Goal: Task Accomplishment & Management: Manage account settings

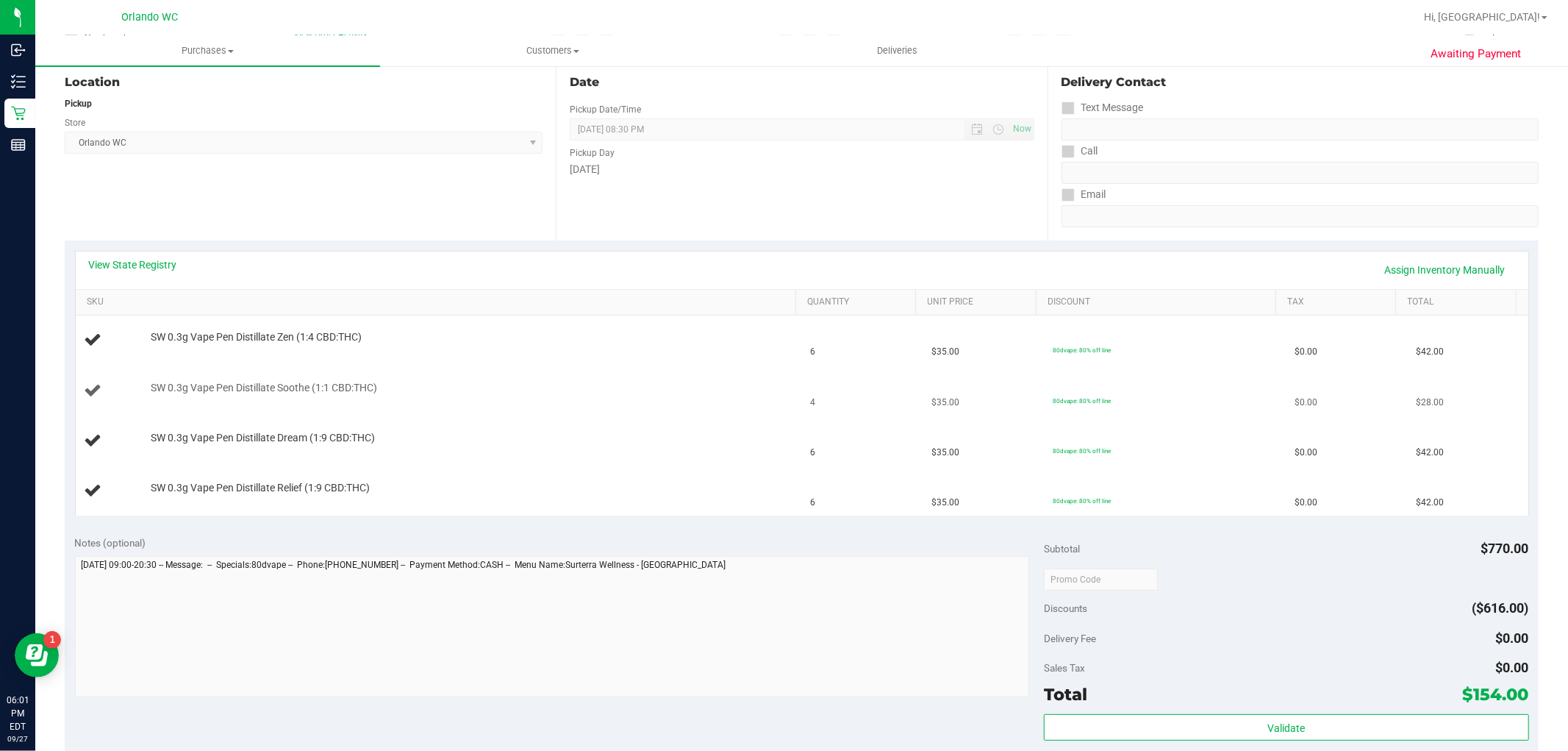
scroll to position [163, 0]
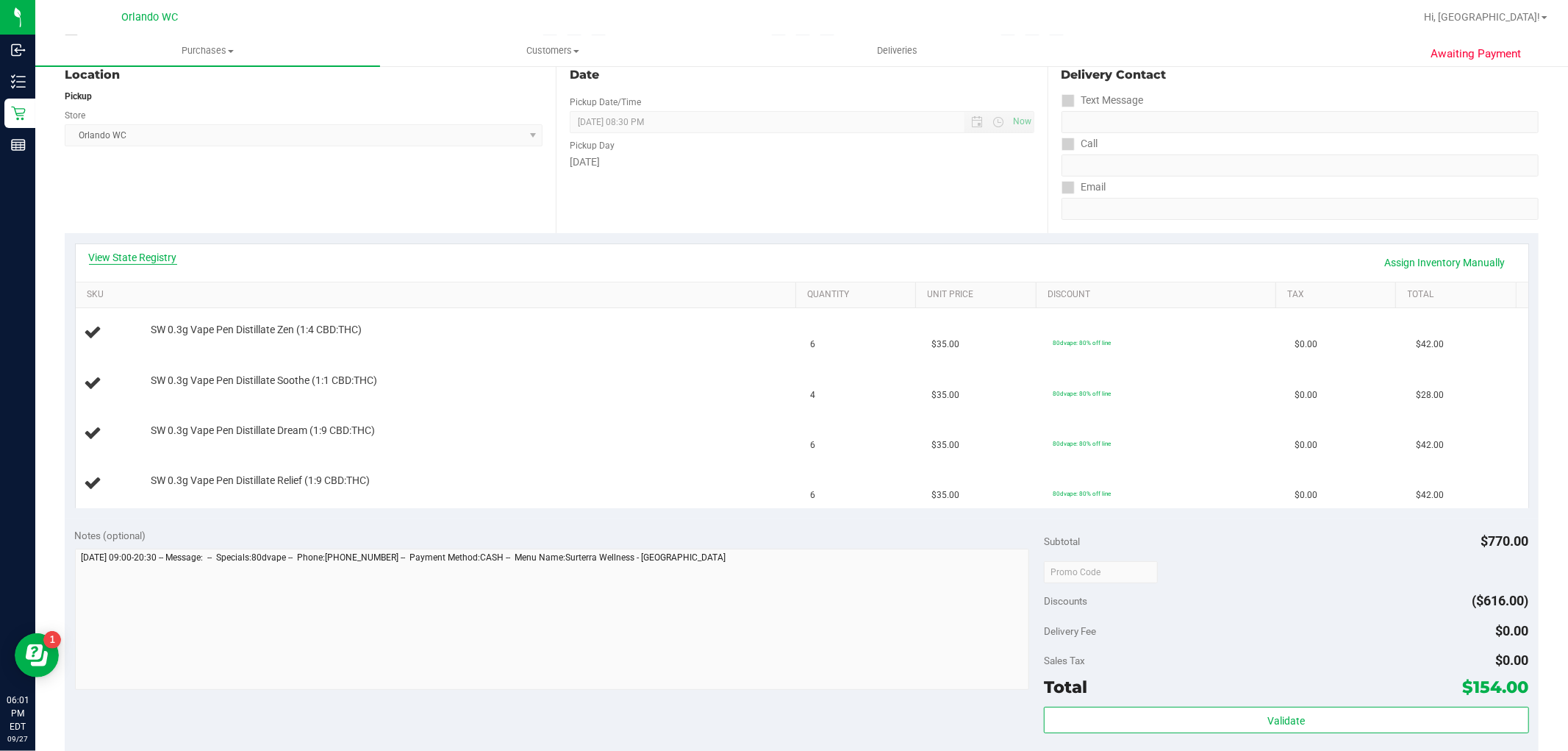
click at [161, 256] on link "View State Registry" at bounding box center [133, 258] width 88 height 15
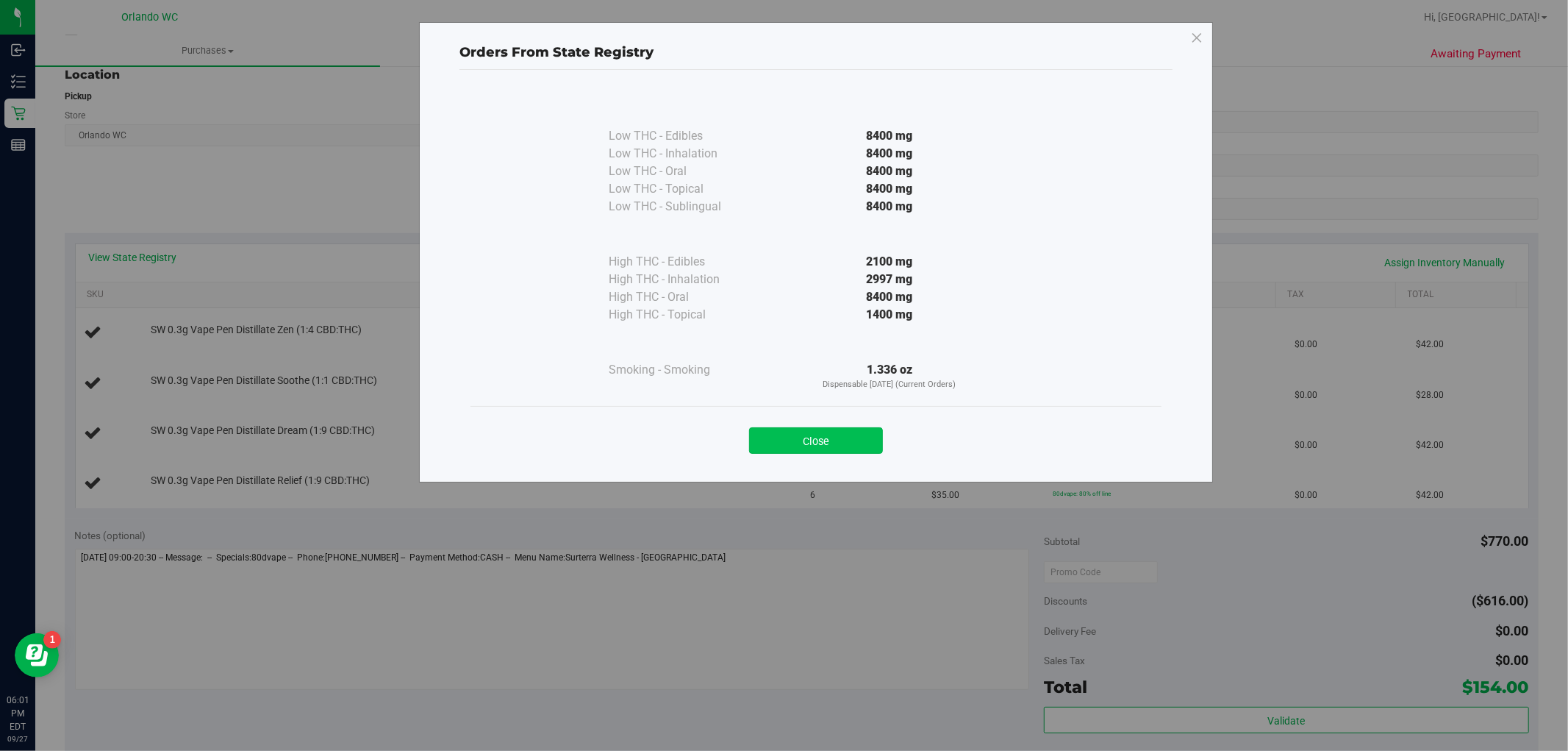
click at [779, 451] on button "Close" at bounding box center [816, 441] width 134 height 26
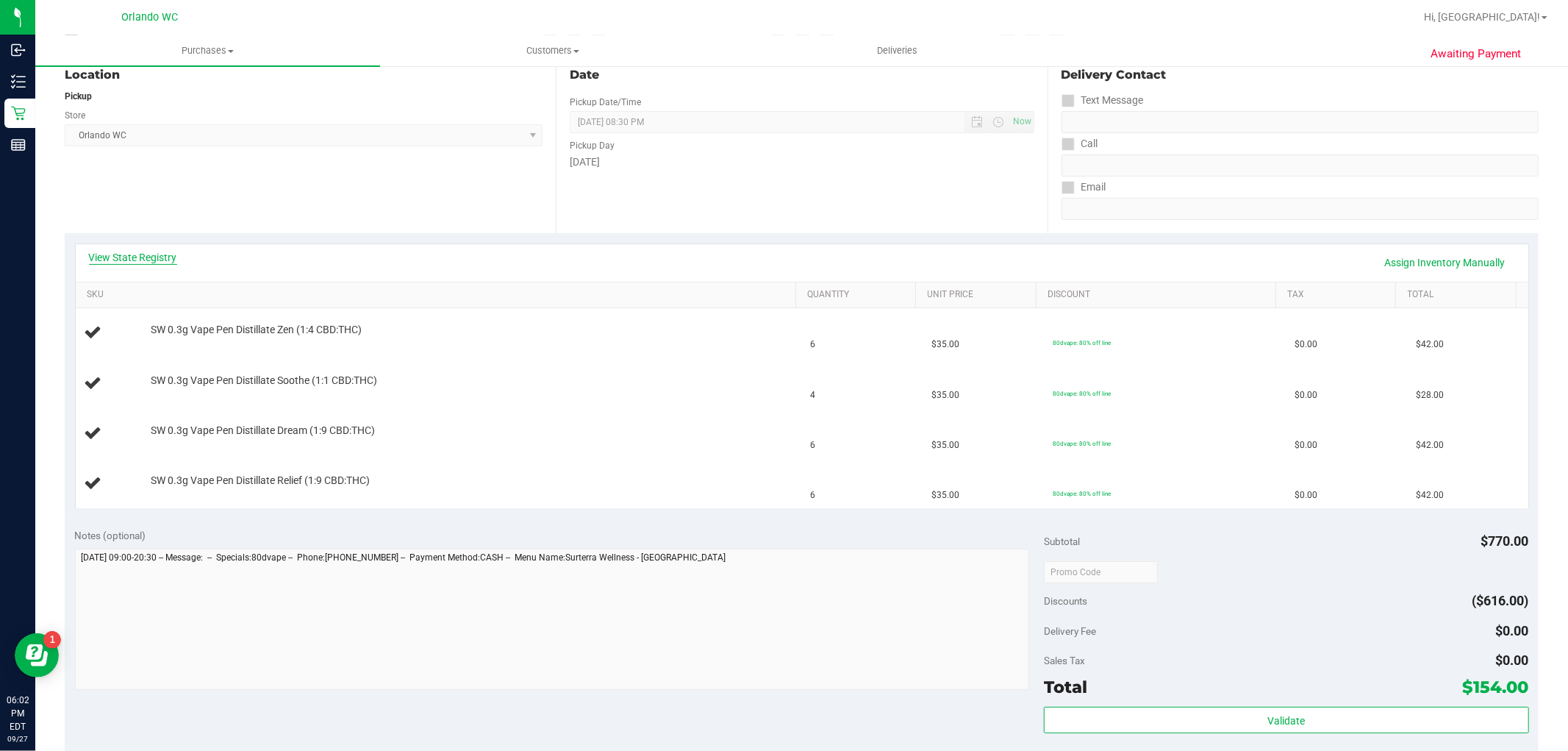
click at [161, 254] on link "View State Registry" at bounding box center [133, 258] width 88 height 15
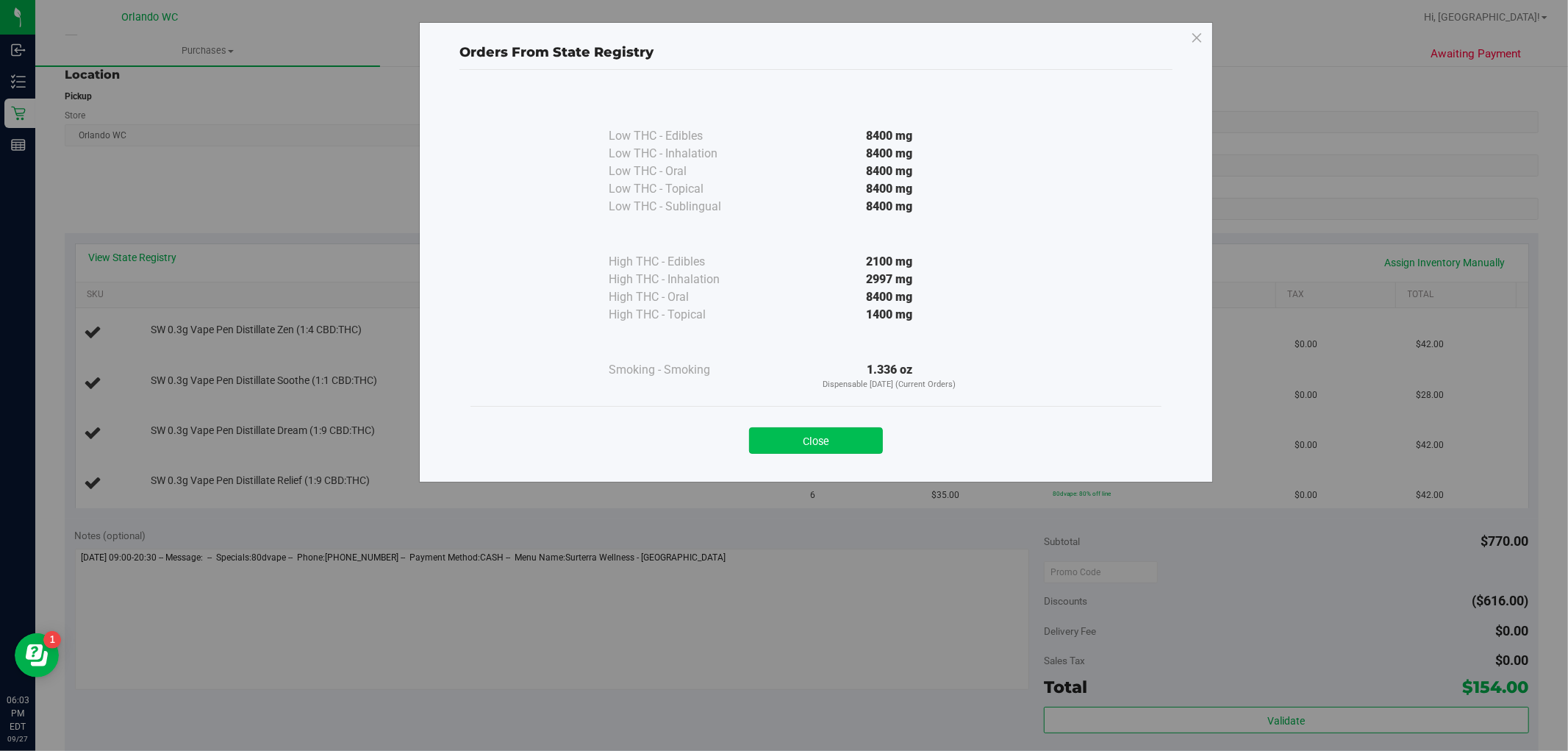
click at [829, 432] on button "Close" at bounding box center [816, 441] width 134 height 26
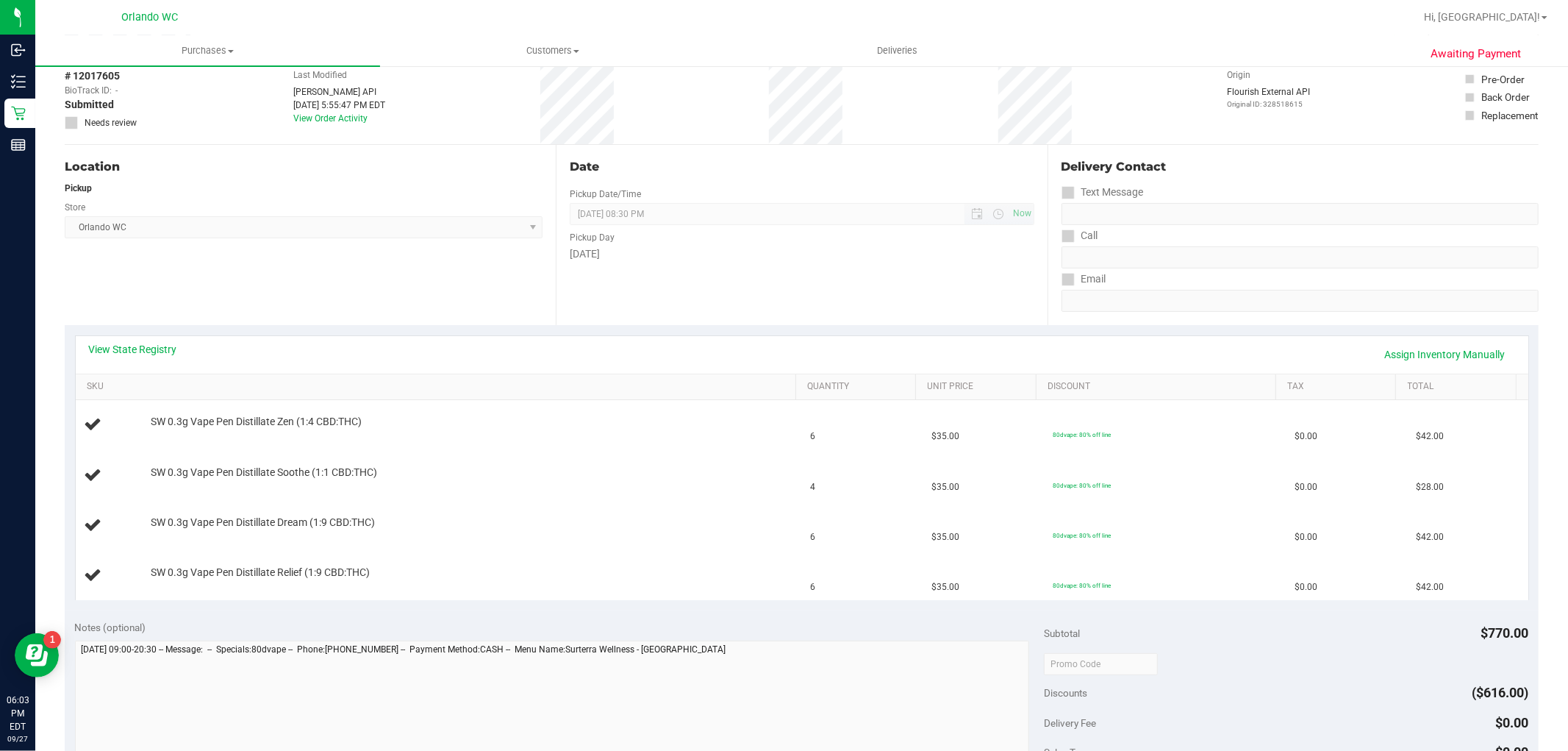
scroll to position [0, 0]
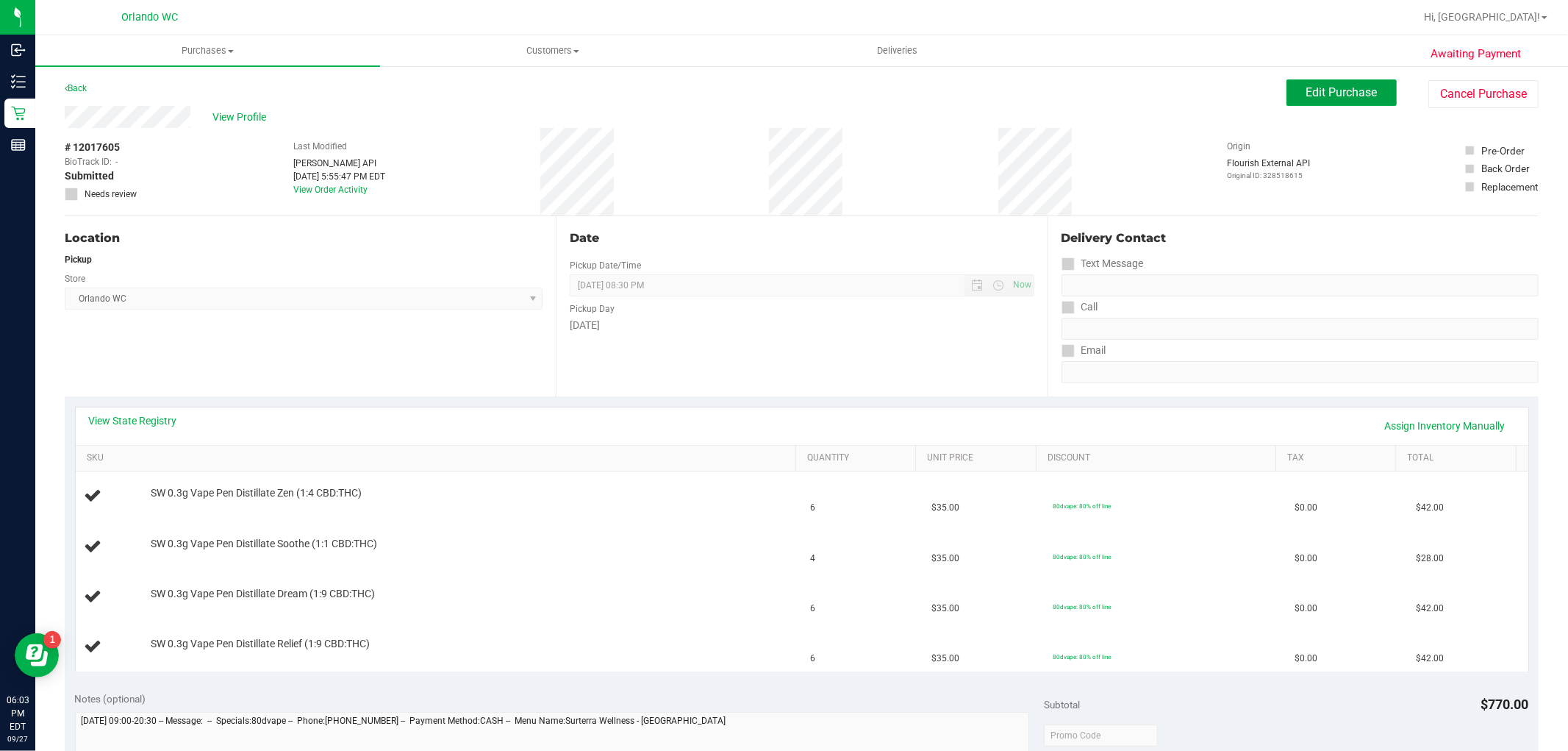
drag, startPoint x: 1341, startPoint y: 92, endPoint x: 1229, endPoint y: 144, distance: 123.5
click at [1341, 91] on span "Edit Purchase" at bounding box center [1342, 92] width 72 height 14
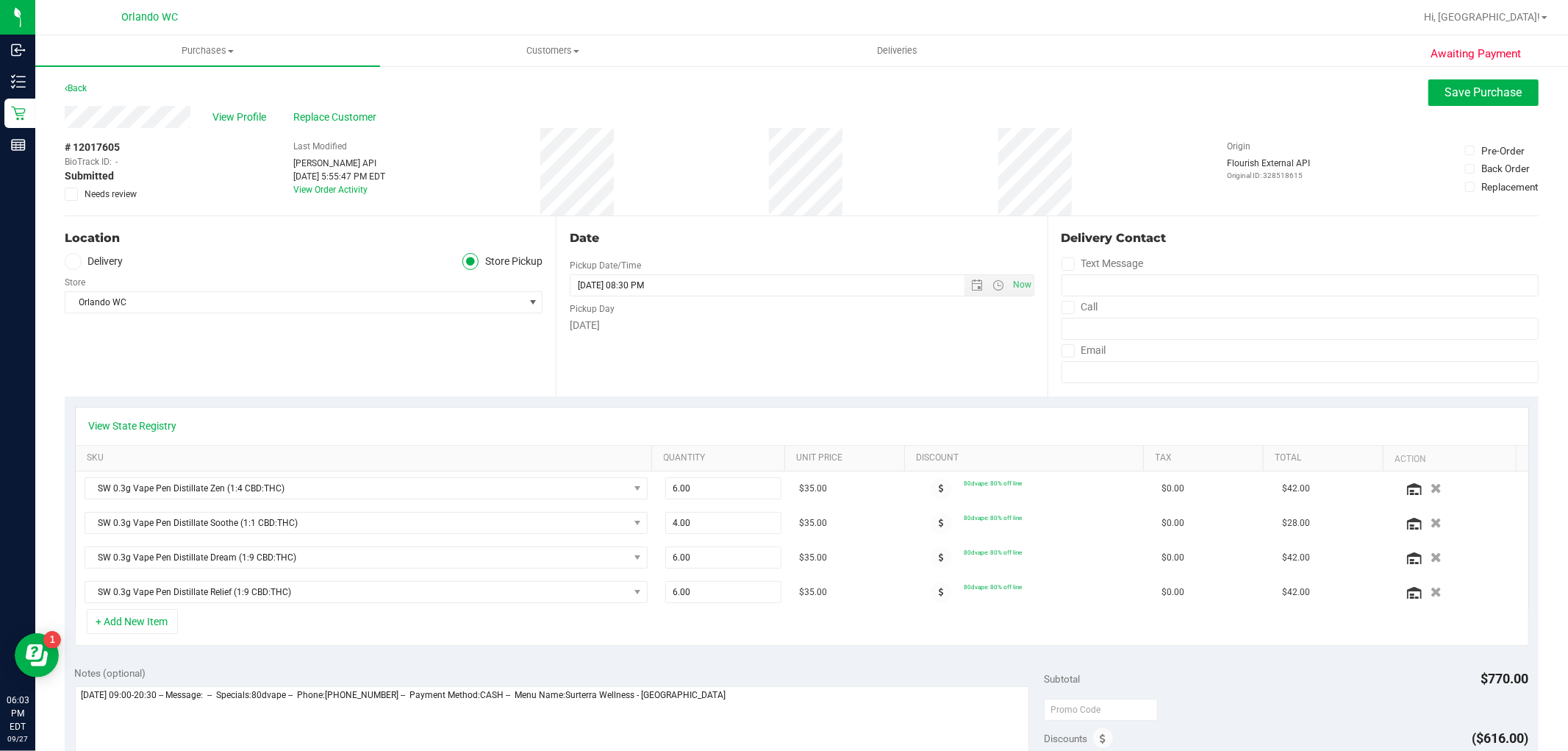
click at [77, 198] on label "Needs review" at bounding box center [101, 194] width 73 height 13
click at [0, 0] on input "Needs review" at bounding box center [0, 0] width 0 height 0
click at [754, 232] on div "Date" at bounding box center [802, 238] width 464 height 17
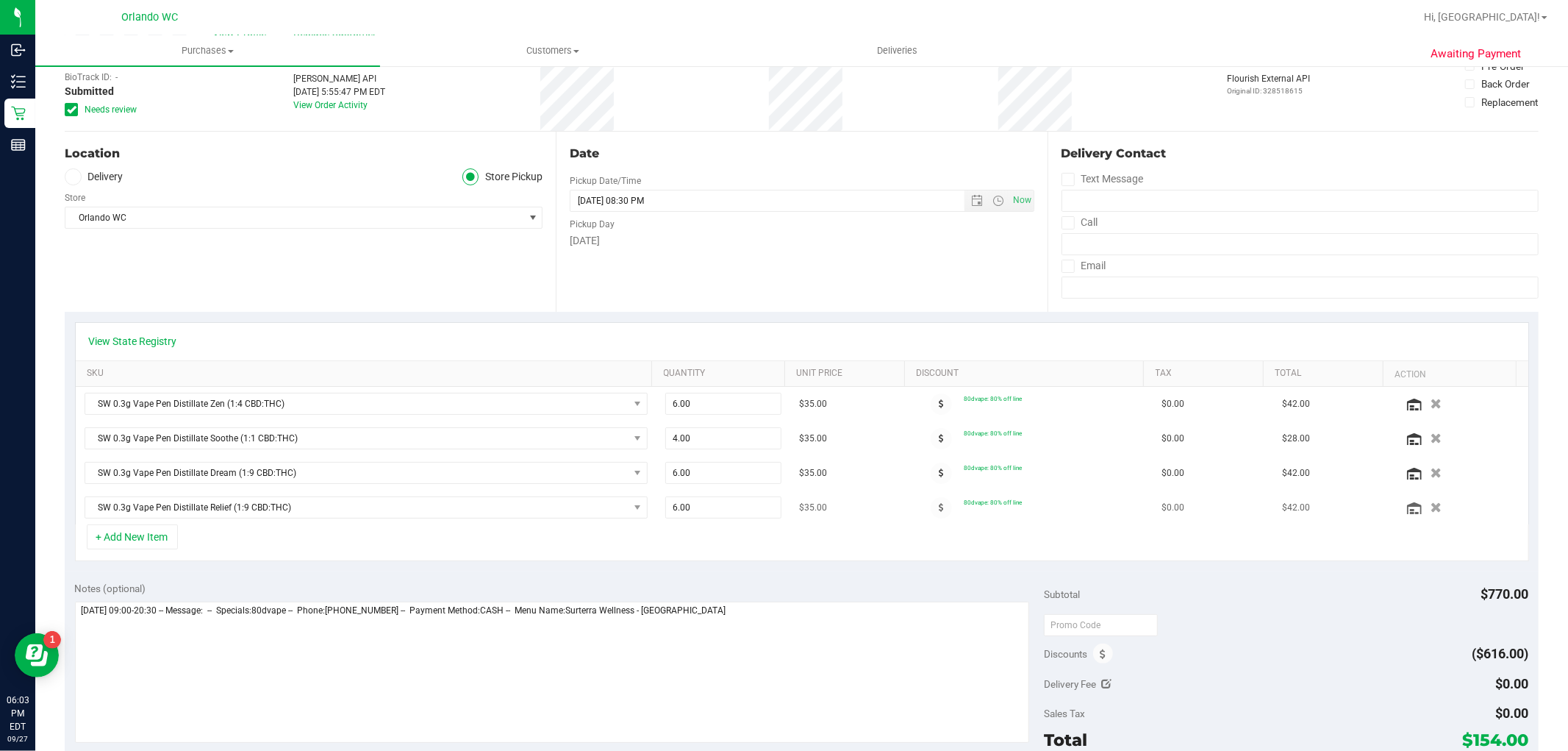
scroll to position [163, 0]
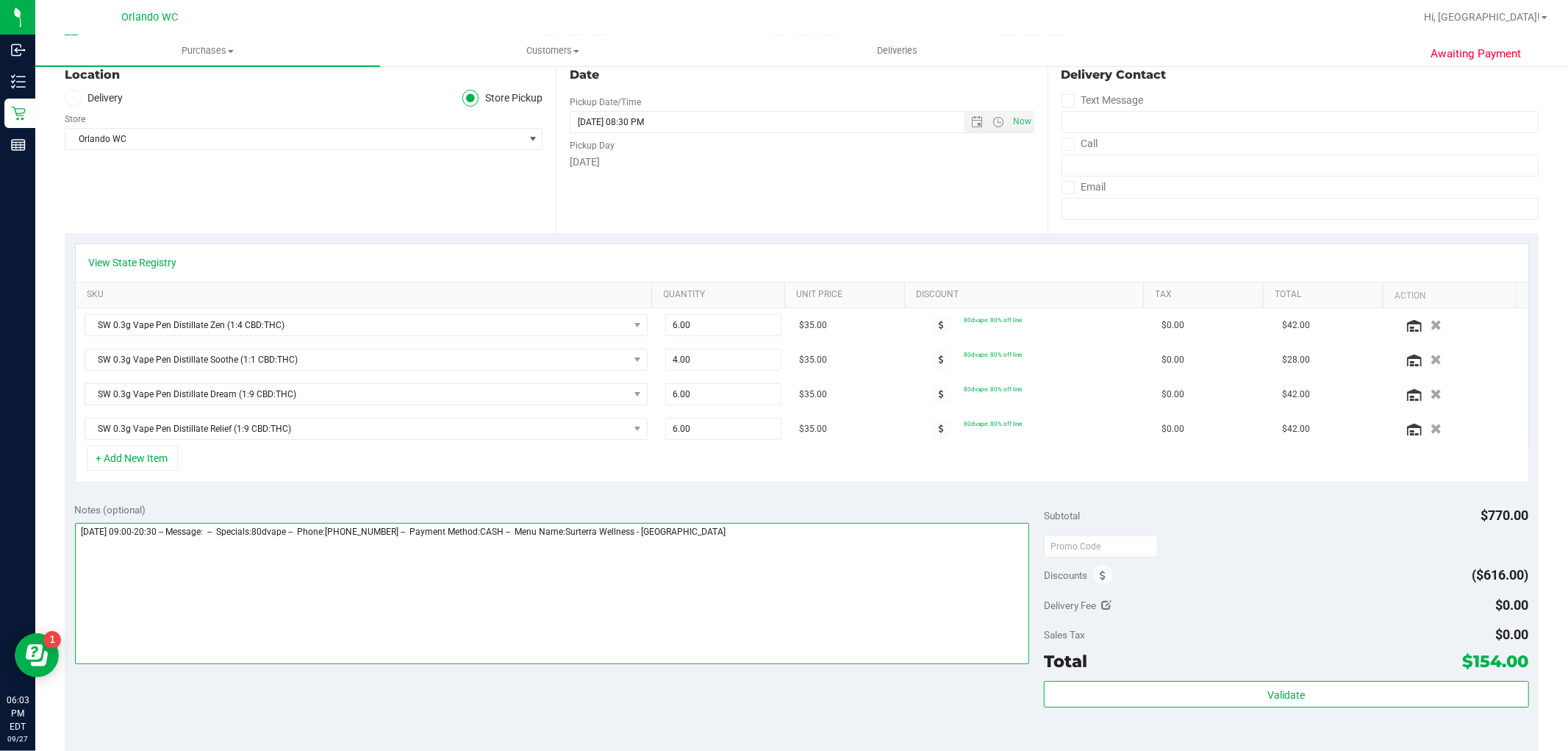
click at [730, 533] on textarea at bounding box center [552, 593] width 955 height 141
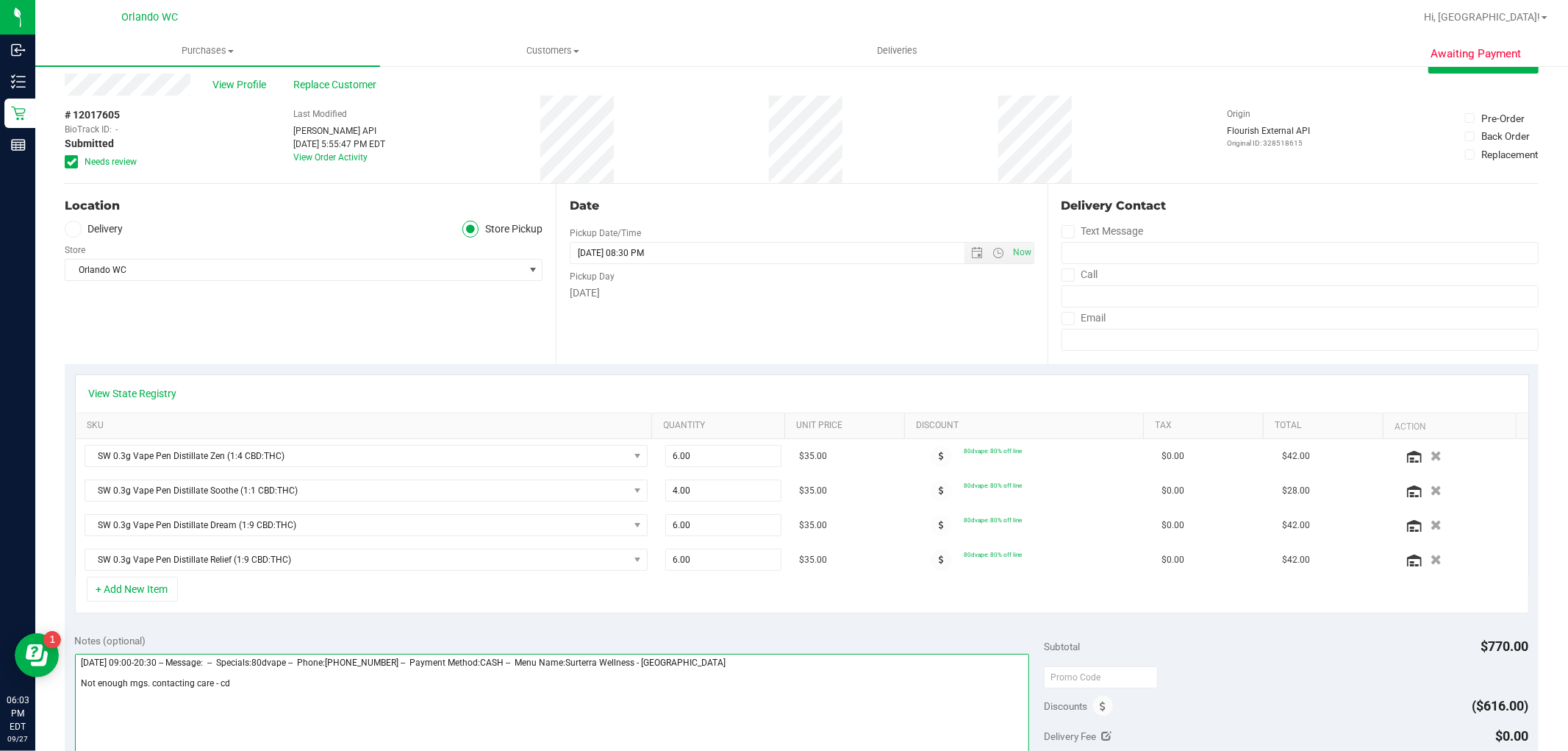
scroll to position [0, 0]
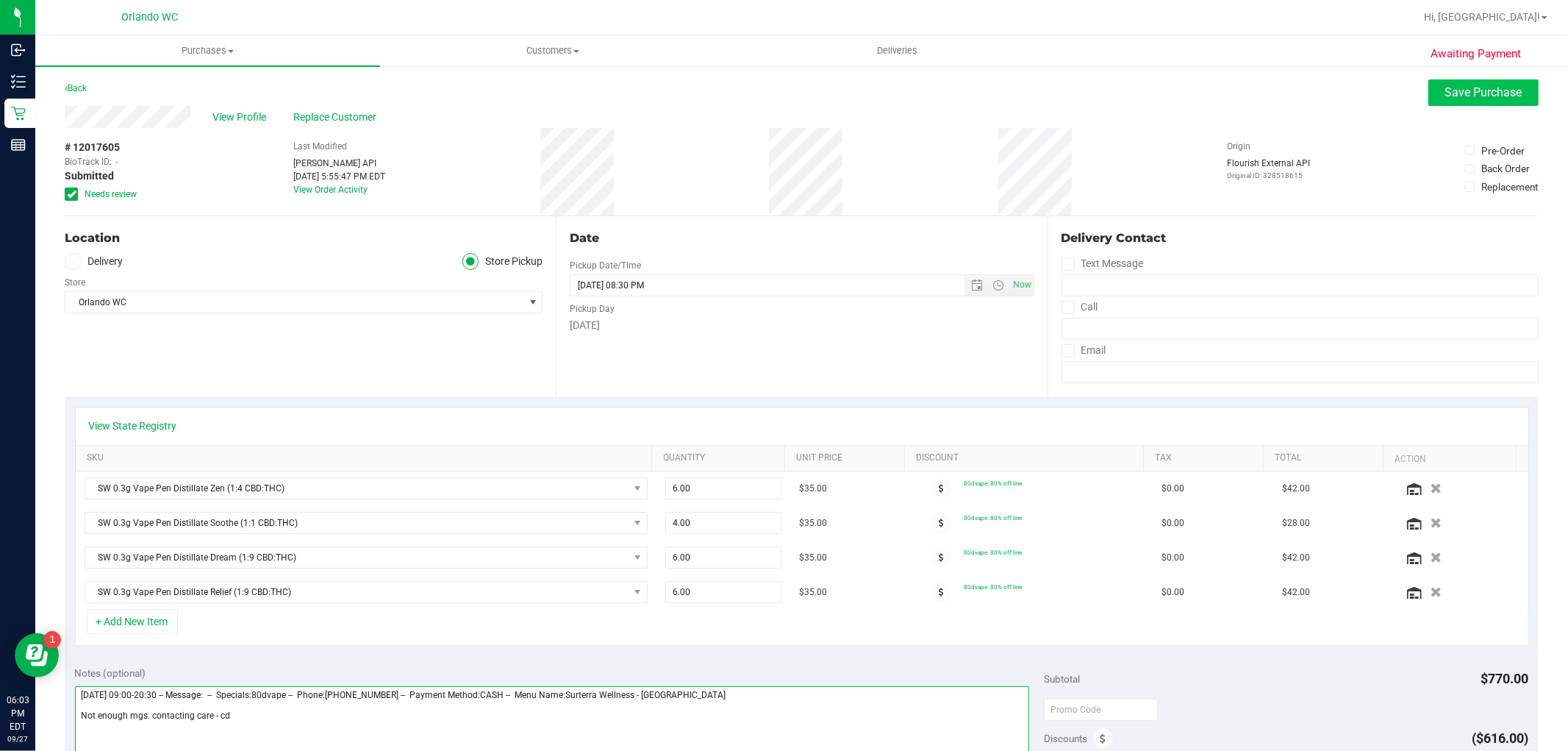
type textarea "[DATE] 09:00-20:30 -- Message: -- Specials:80dvape -- Phone:[PHONE_NUMBER] -- P…"
click at [1468, 94] on span "Save Purchase" at bounding box center [1484, 92] width 77 height 14
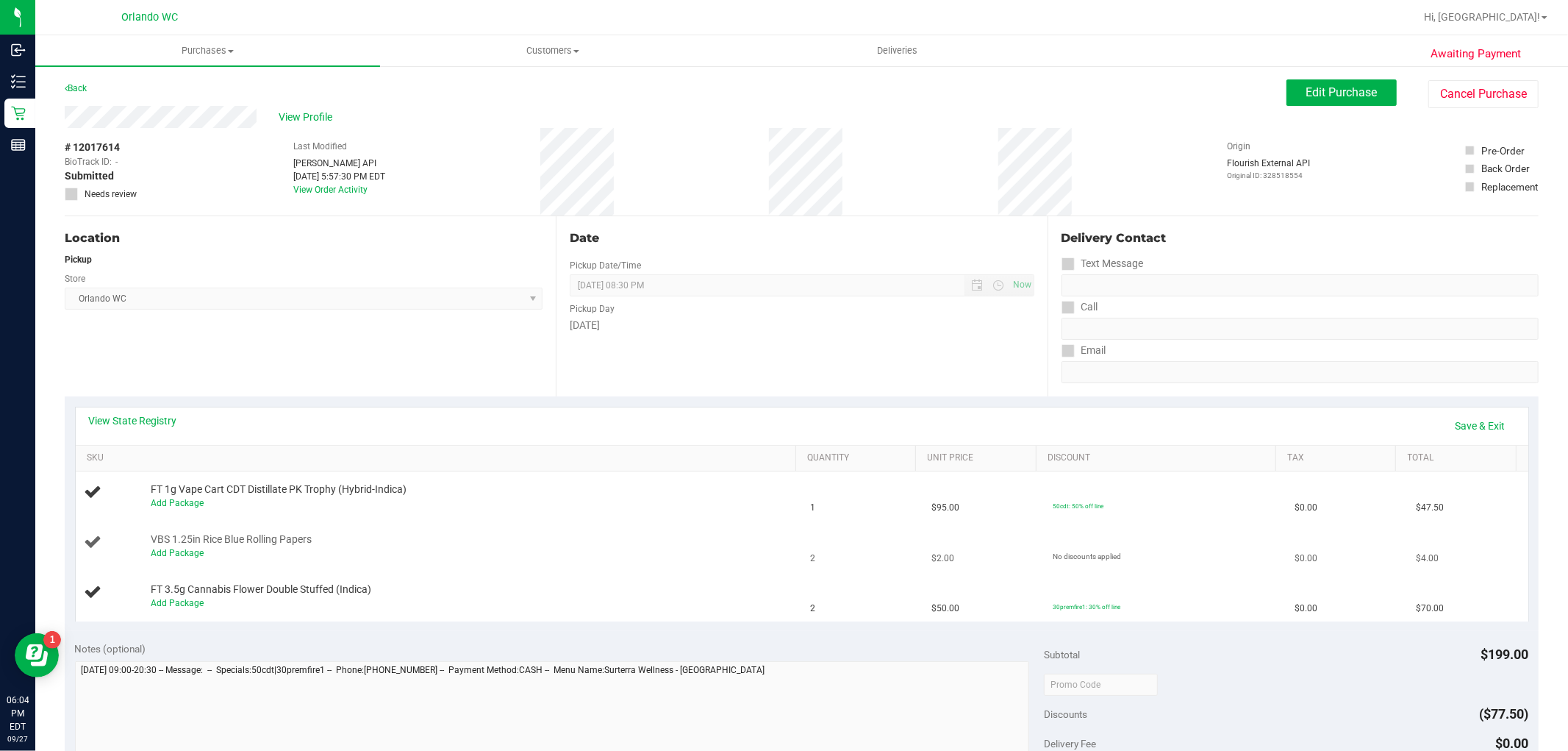
click at [186, 544] on span "VBS 1.25in Rice Blue Rolling Papers" at bounding box center [231, 539] width 161 height 14
click at [186, 557] on link "Add Package" at bounding box center [177, 553] width 53 height 11
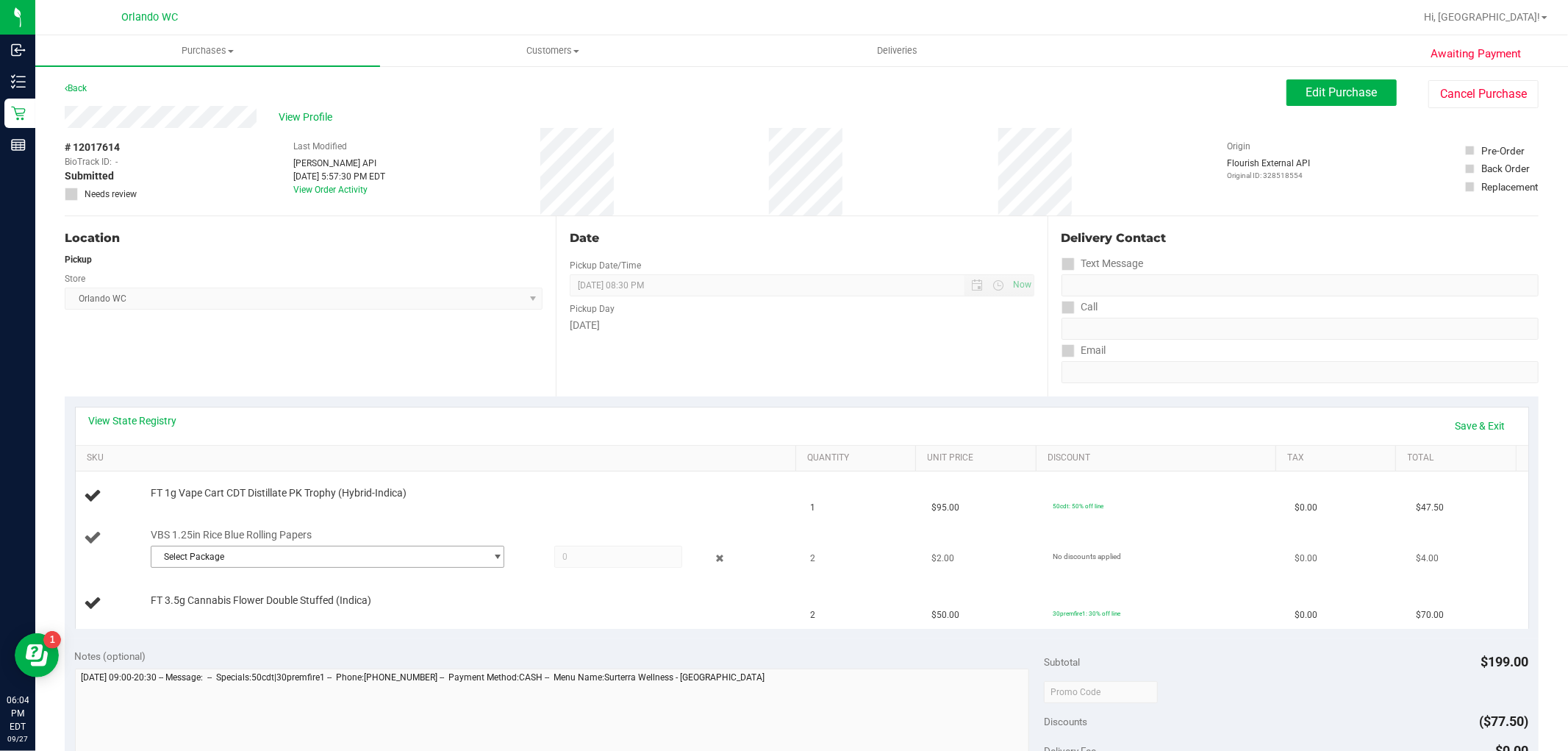
click at [251, 563] on span "Select Package" at bounding box center [318, 557] width 333 height 21
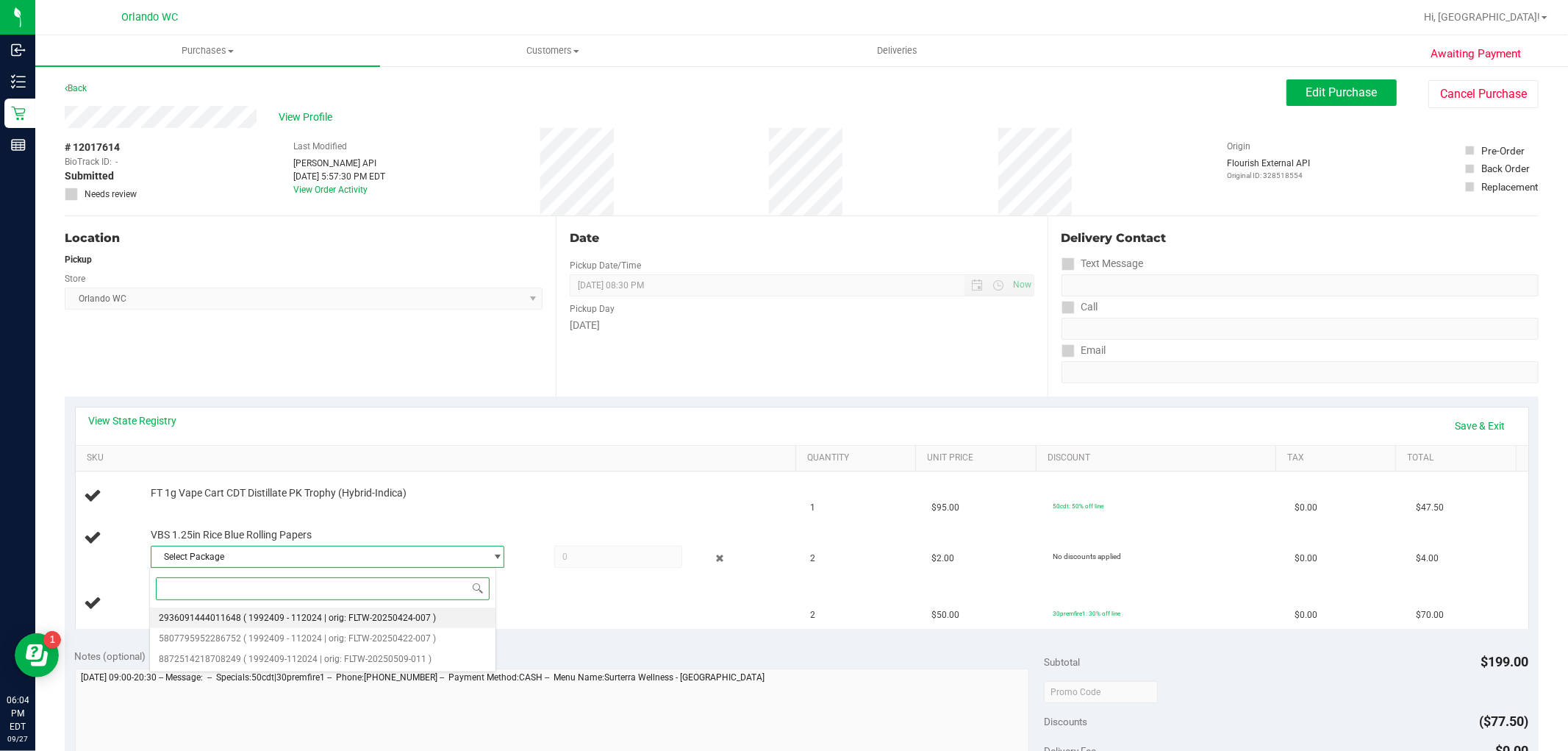
click at [316, 618] on span "( 1992409 - 112024 | orig: FLTW-20250424-007 )" at bounding box center [340, 618] width 193 height 11
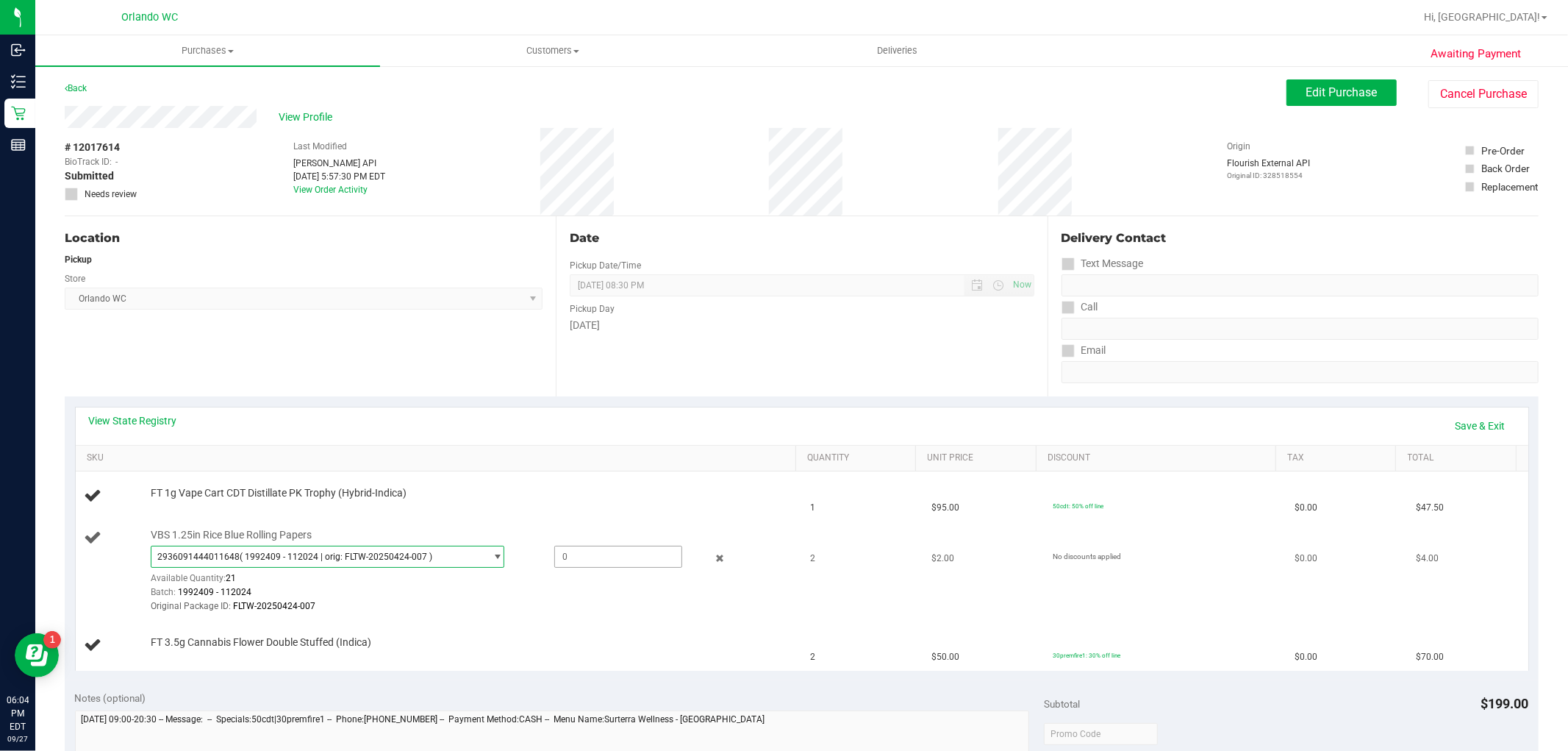
click at [637, 553] on span at bounding box center [617, 557] width 128 height 22
type input "2"
type input "2.0000"
click at [1474, 425] on link "Save & Exit" at bounding box center [1481, 426] width 69 height 25
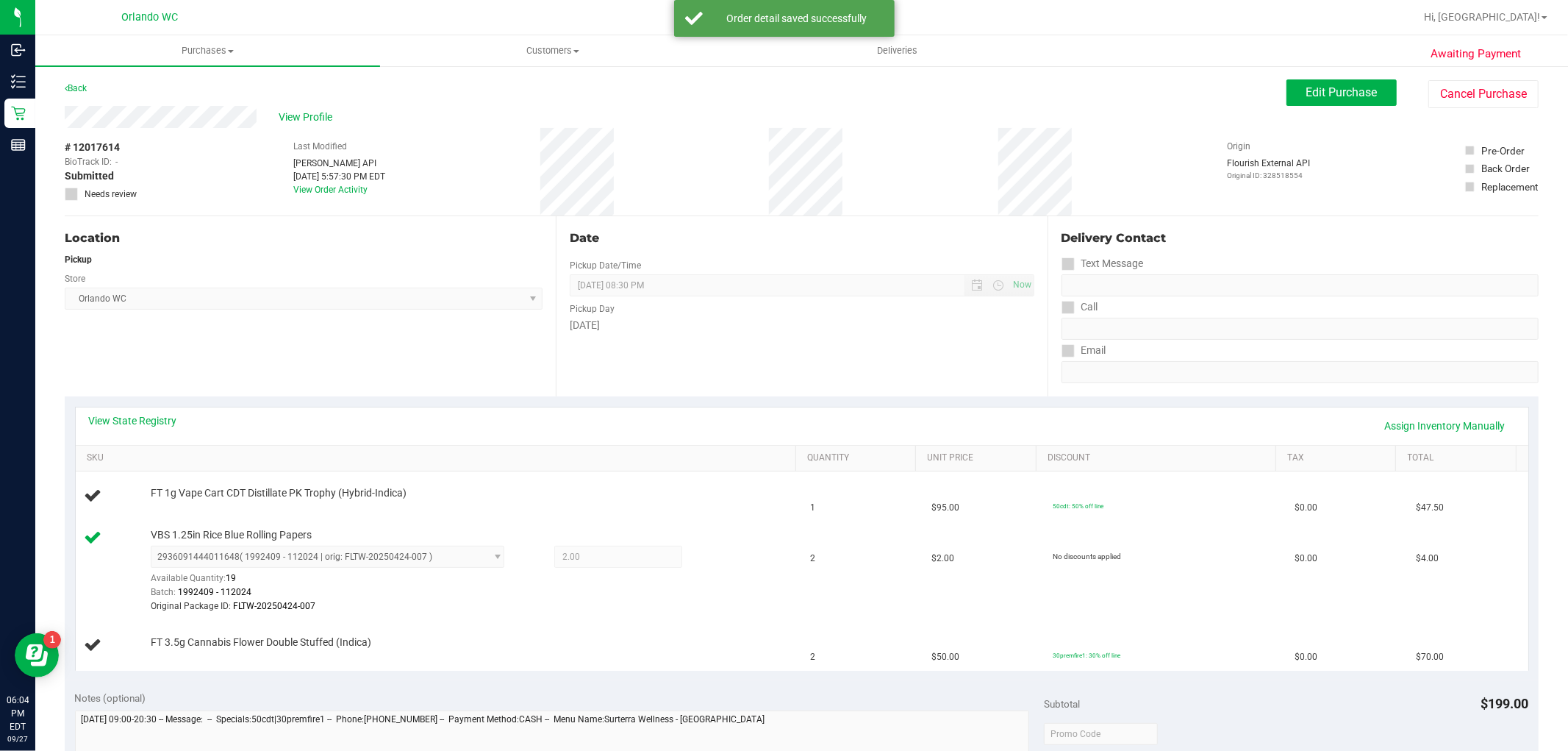
click at [1091, 382] on div "Delivery Contact Text Message Call Email" at bounding box center [1293, 306] width 491 height 180
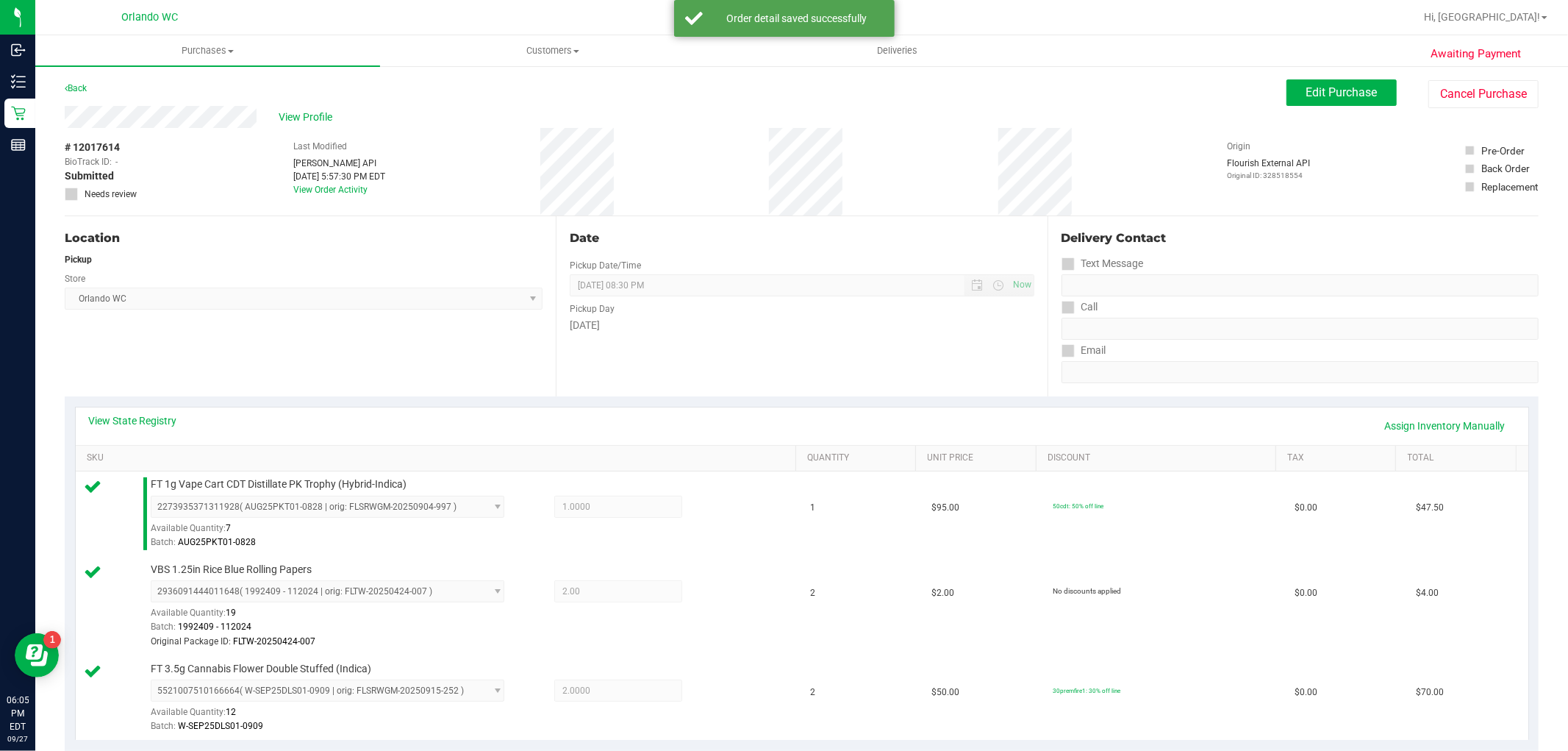
scroll to position [490, 0]
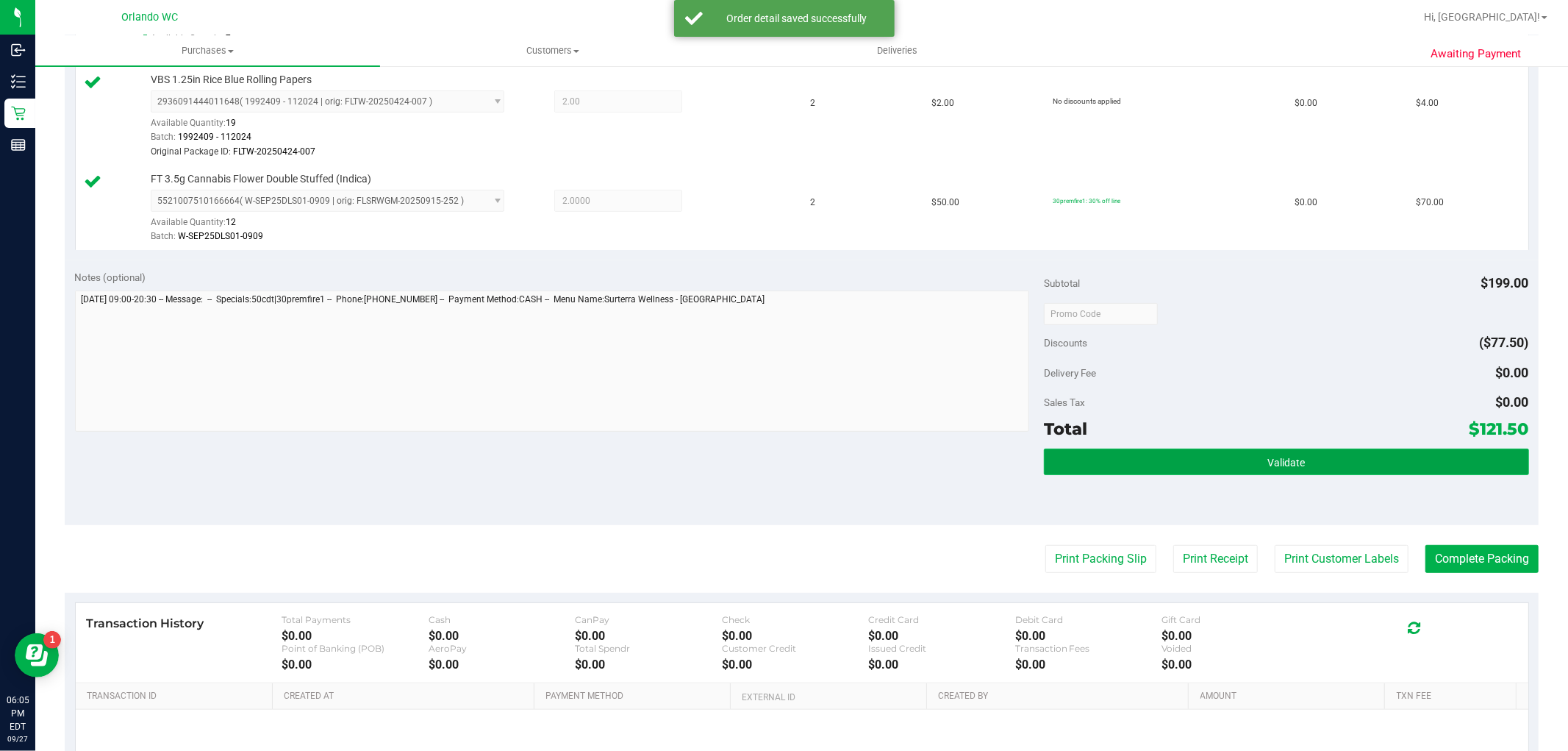
click at [1296, 464] on button "Validate" at bounding box center [1286, 462] width 485 height 26
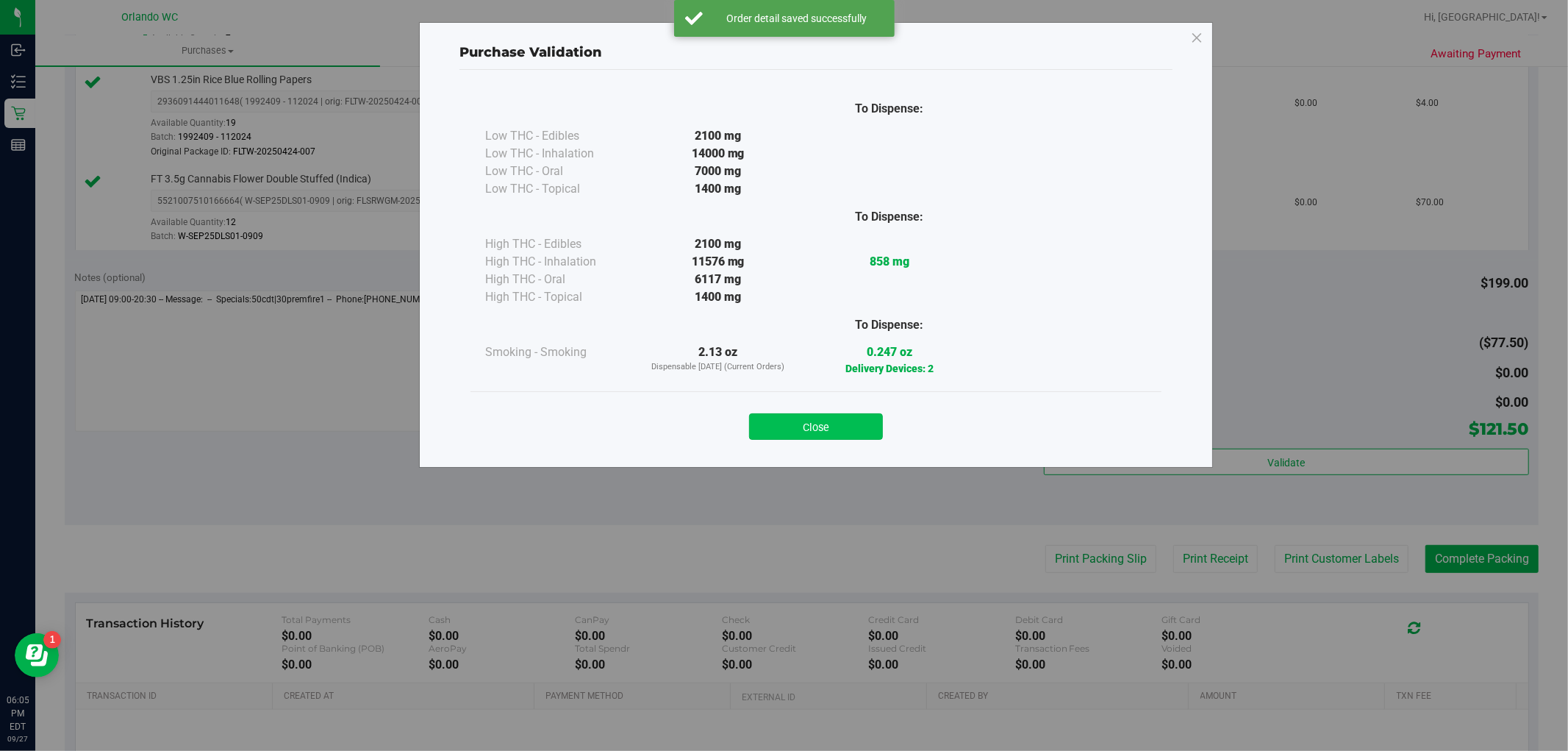
click at [862, 430] on button "Close" at bounding box center [816, 427] width 134 height 26
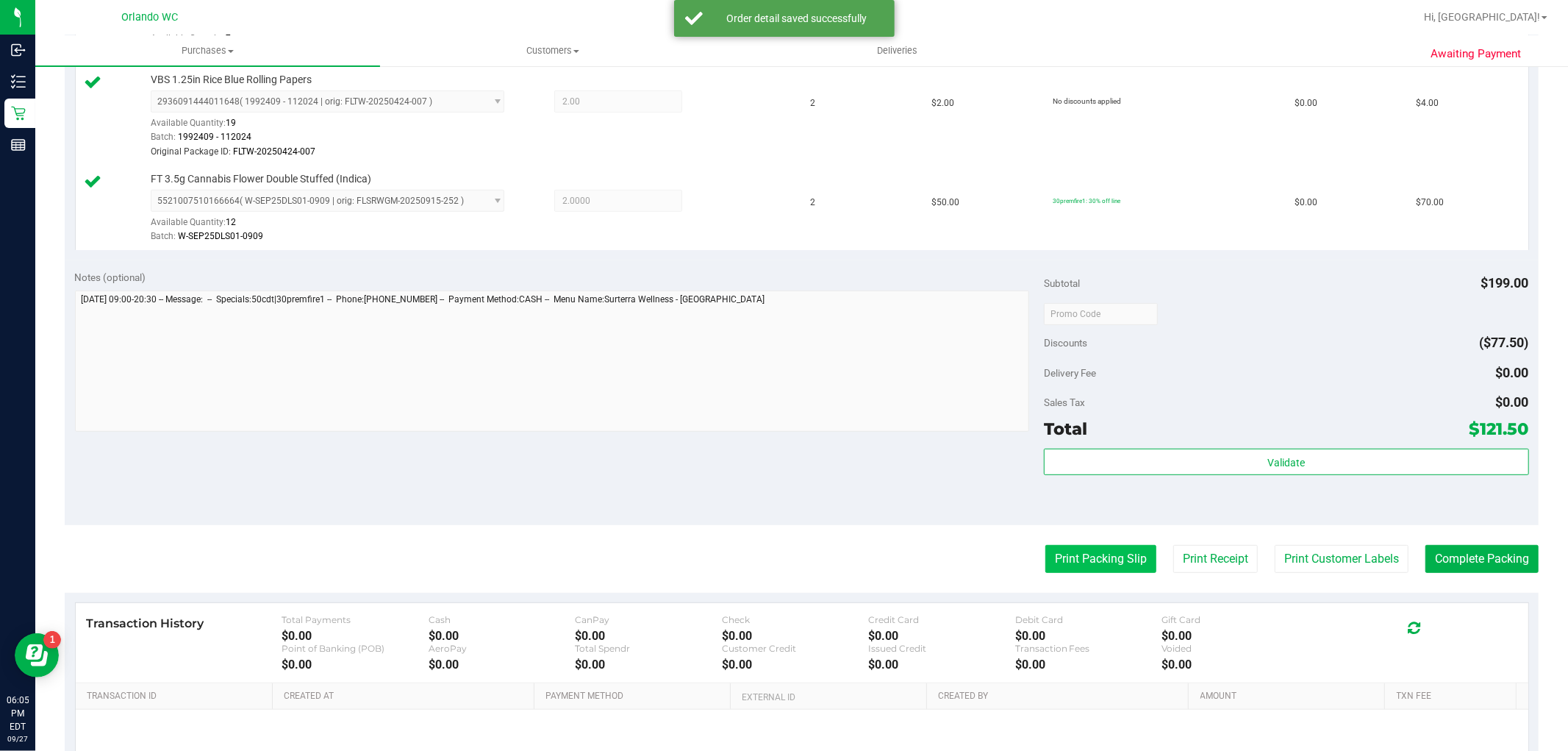
click at [1063, 568] on button "Print Packing Slip" at bounding box center [1100, 559] width 111 height 28
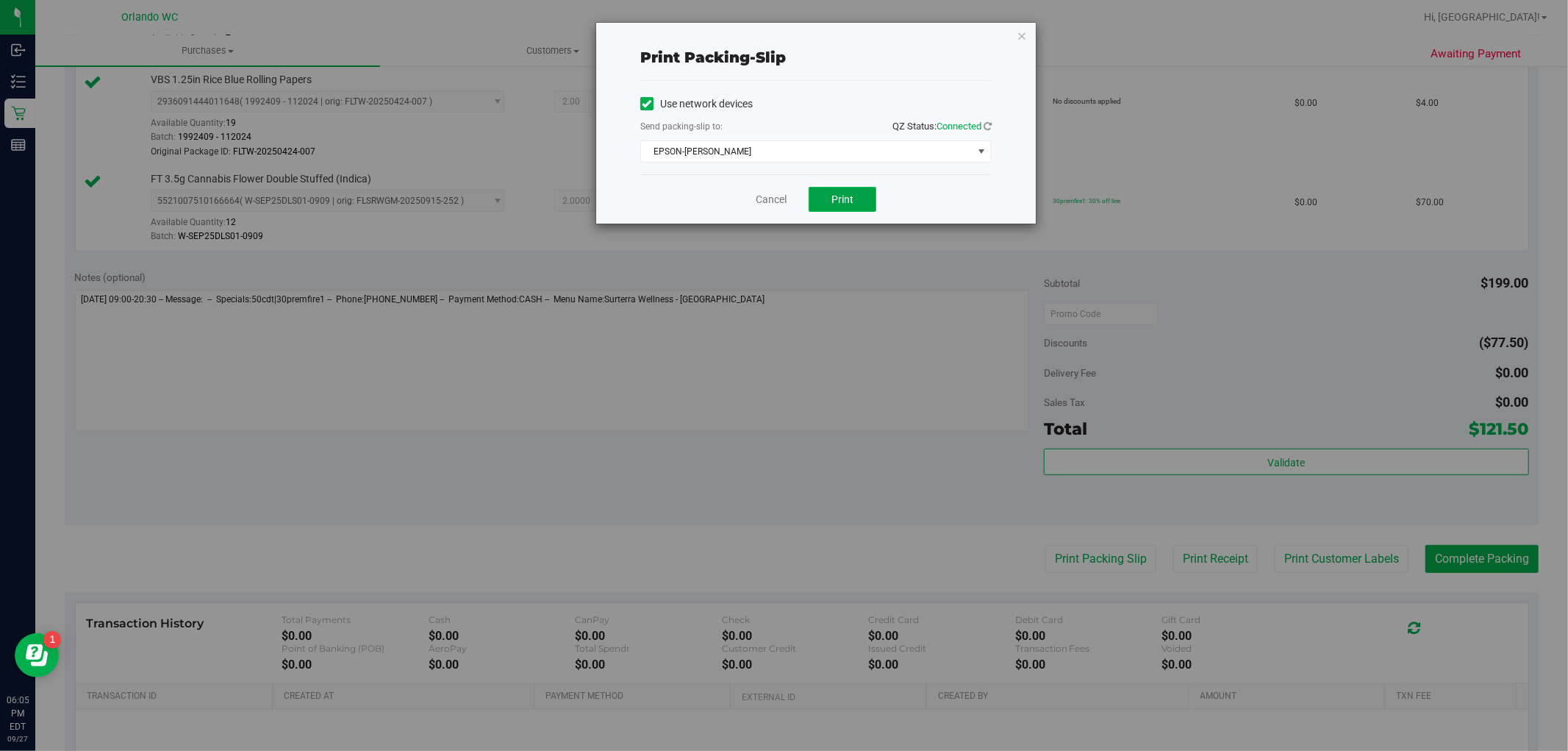
click at [841, 202] on span "Print" at bounding box center [842, 199] width 22 height 12
click at [766, 208] on div "Cancel Print" at bounding box center [816, 199] width 351 height 49
click at [770, 203] on link "Cancel" at bounding box center [771, 199] width 31 height 16
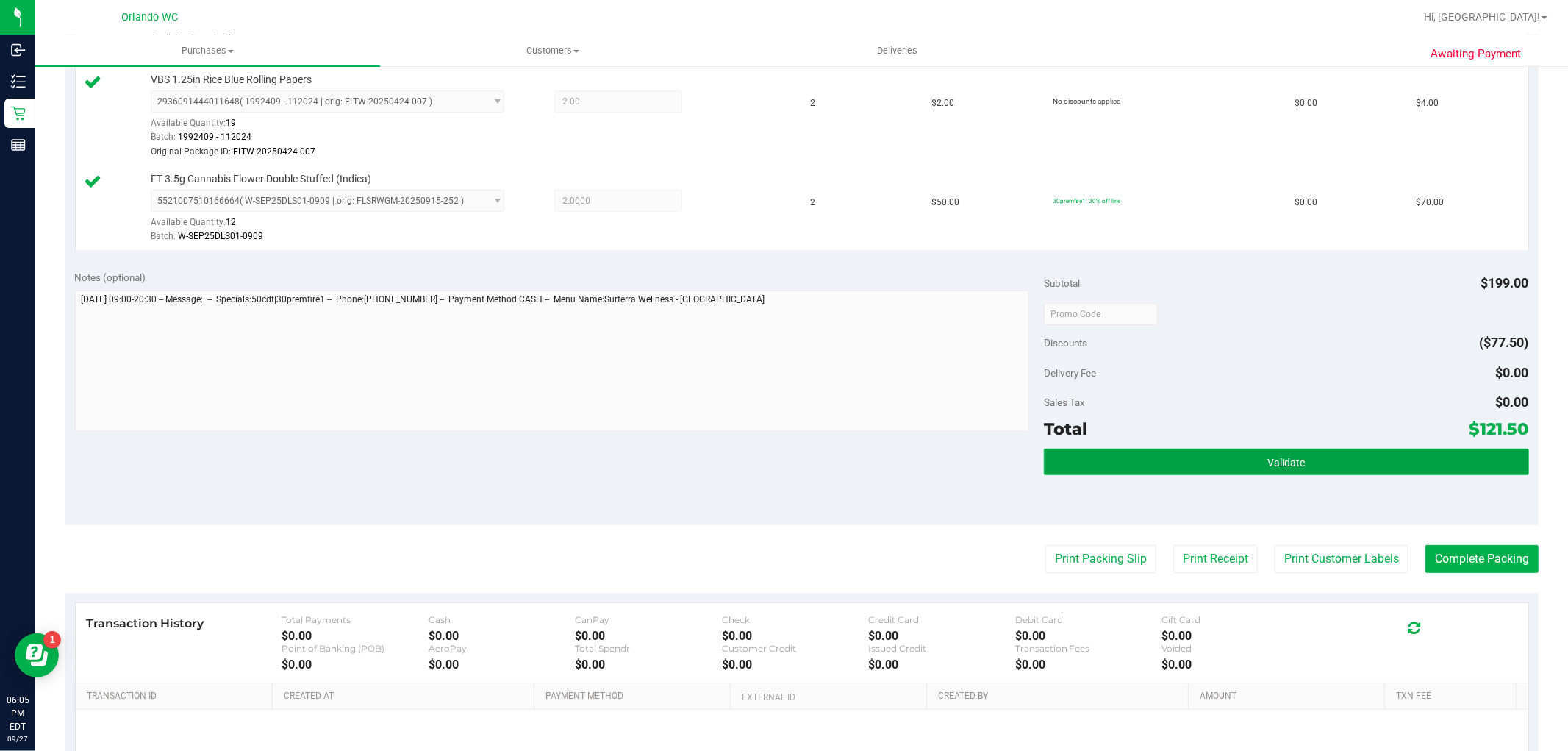
click at [1307, 471] on button "Validate" at bounding box center [1286, 462] width 485 height 26
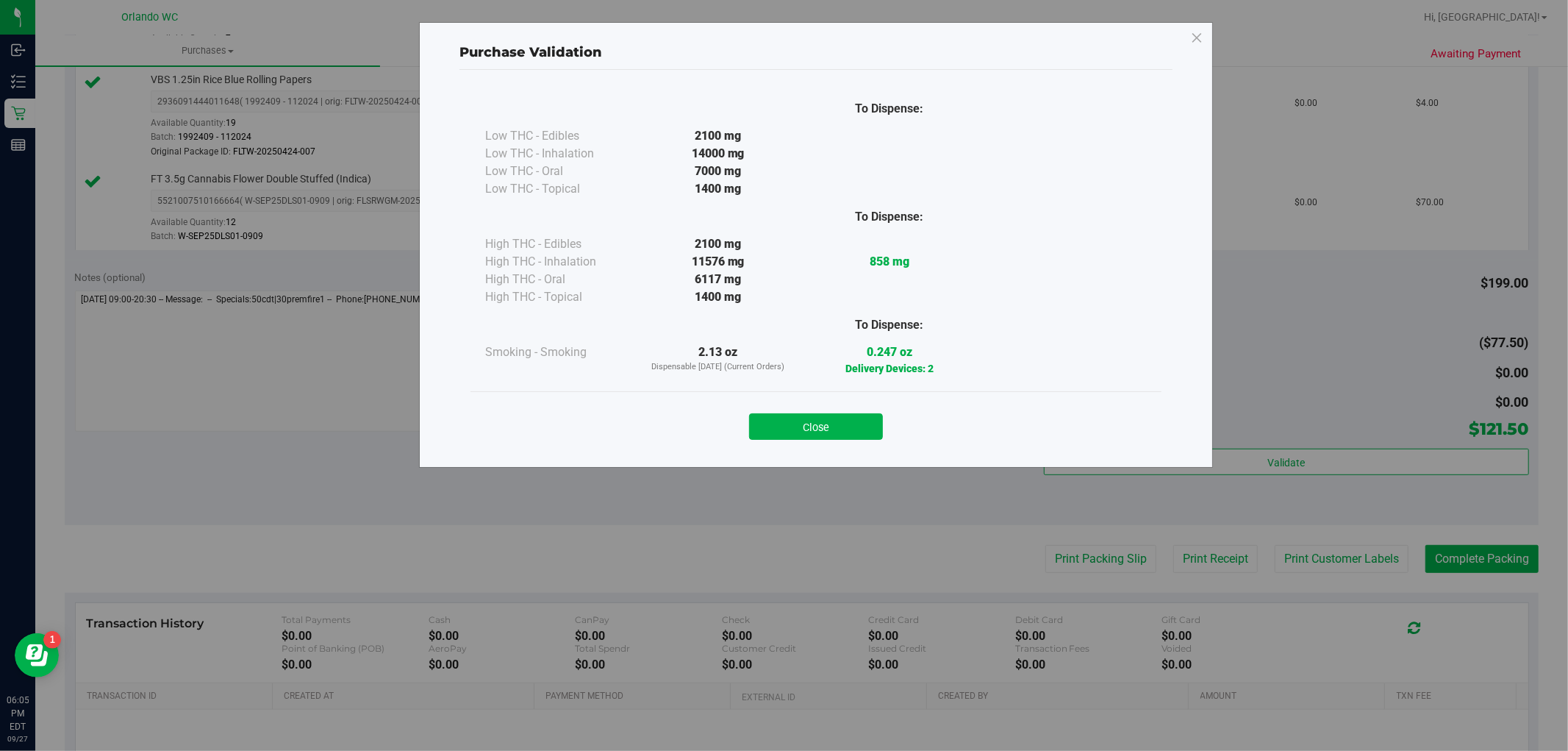
click at [813, 401] on div "Close" at bounding box center [816, 421] width 691 height 59
click at [816, 416] on button "Close" at bounding box center [816, 427] width 134 height 26
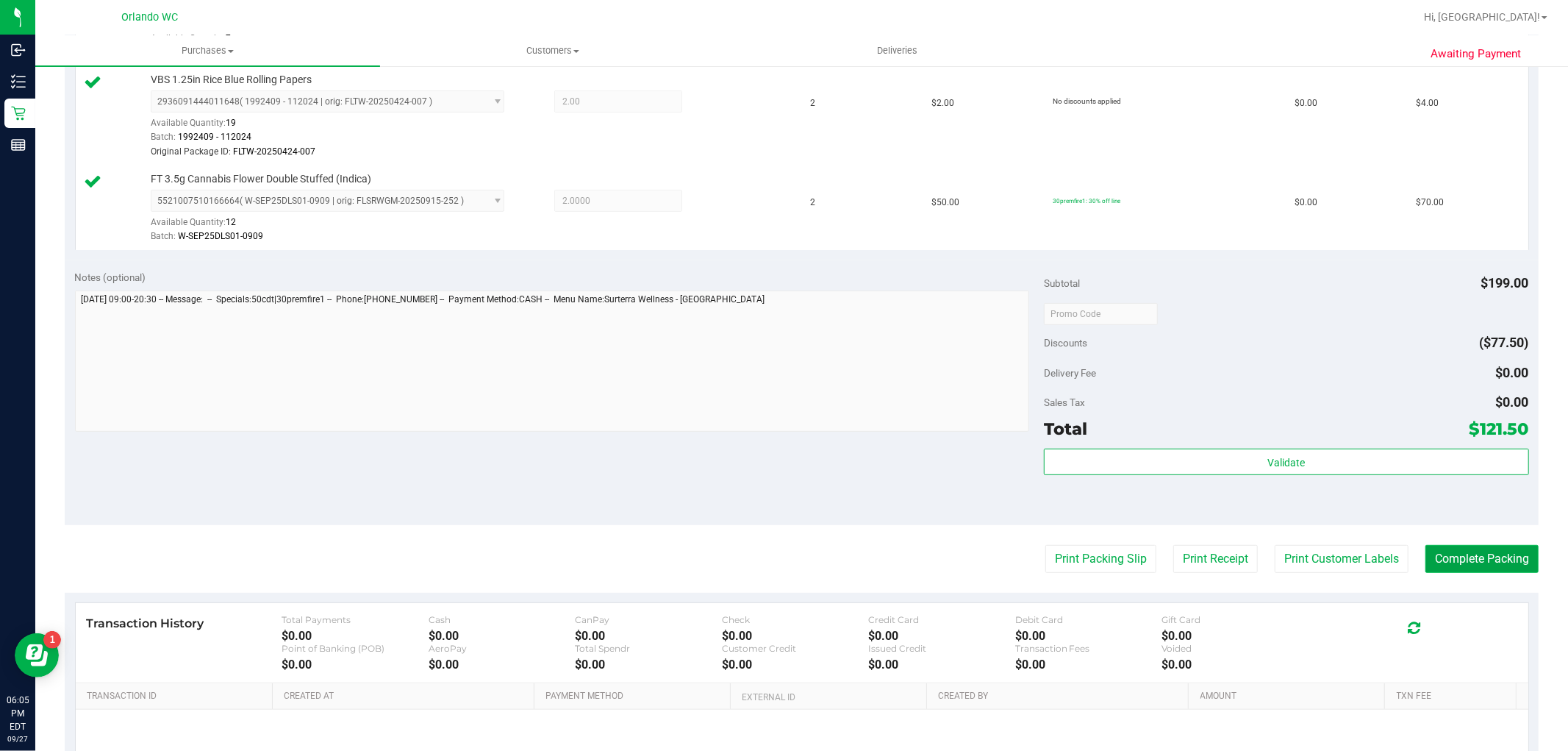
click at [1458, 555] on button "Complete Packing" at bounding box center [1482, 559] width 114 height 28
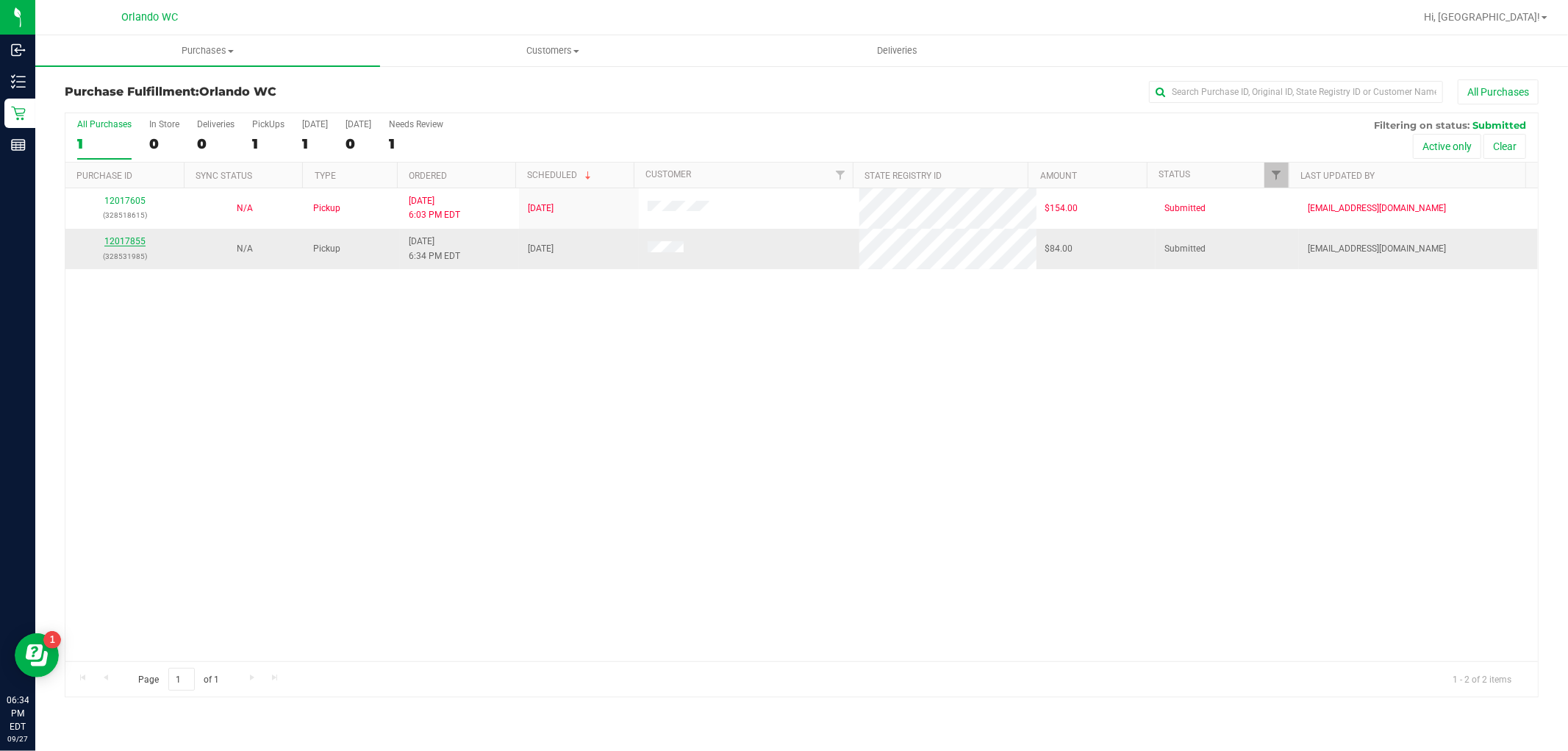
click at [134, 241] on link "12017855" at bounding box center [125, 241] width 41 height 11
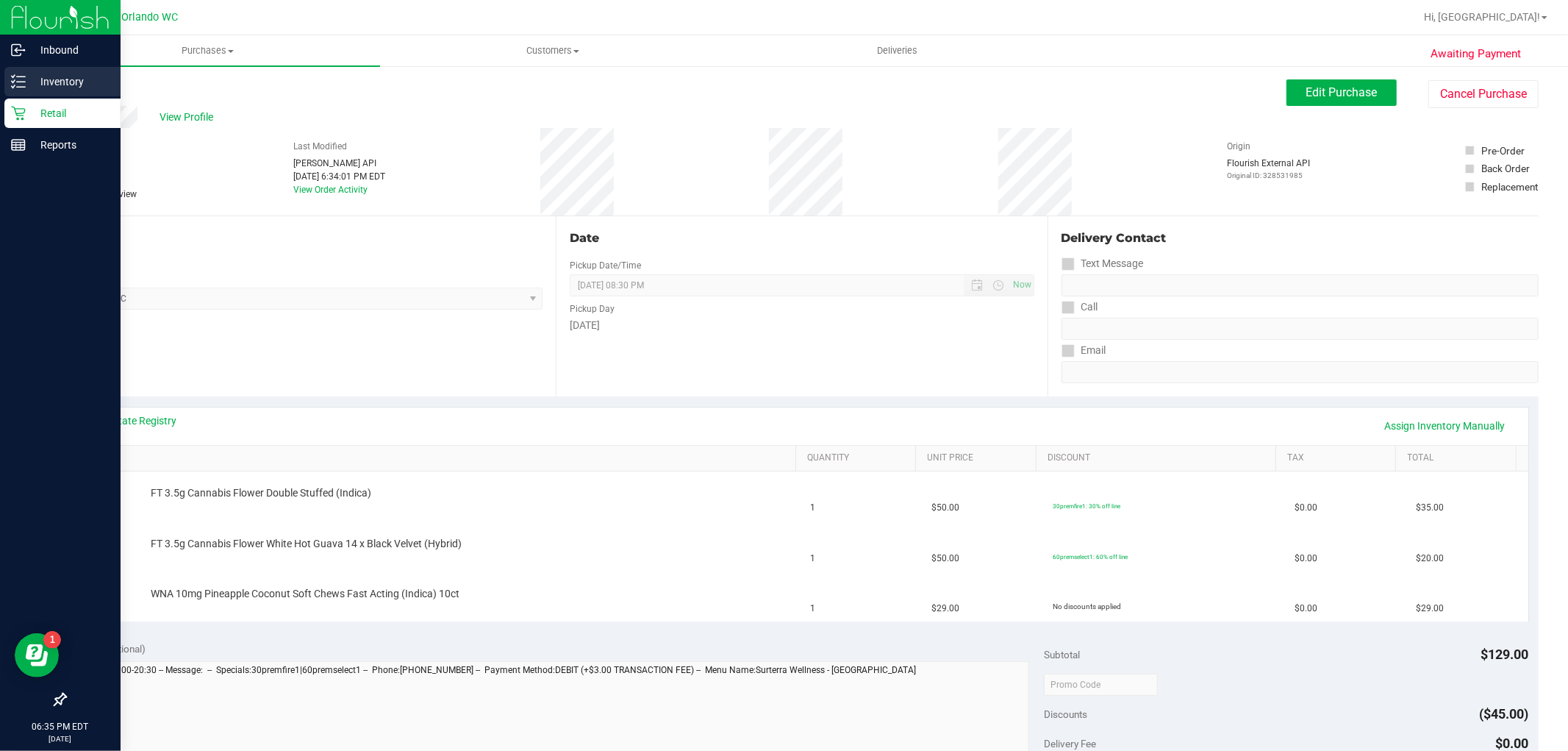
click at [13, 83] on icon at bounding box center [18, 82] width 15 height 15
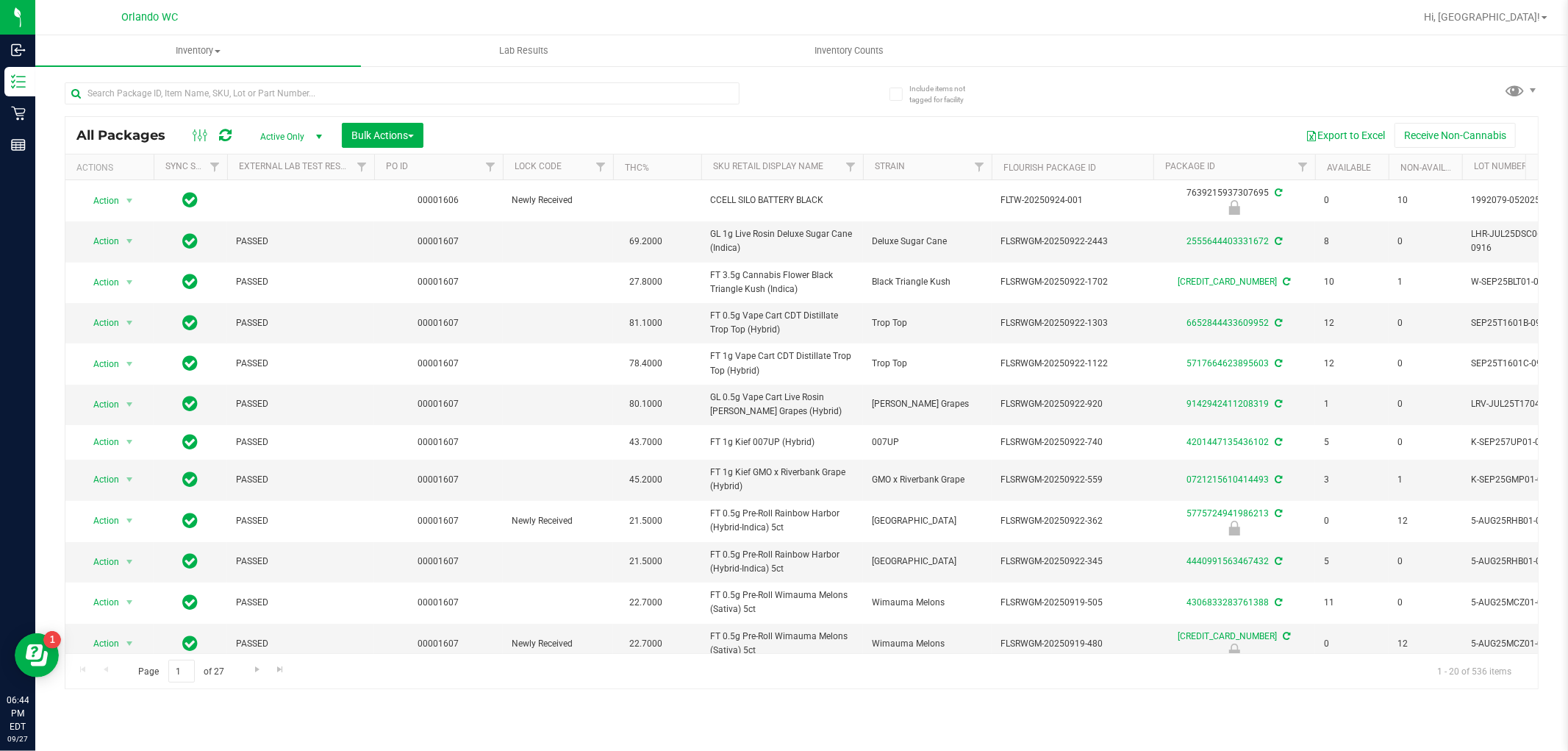
click at [282, 114] on div at bounding box center [402, 99] width 675 height 34
click at [281, 100] on input "text" at bounding box center [402, 93] width 675 height 22
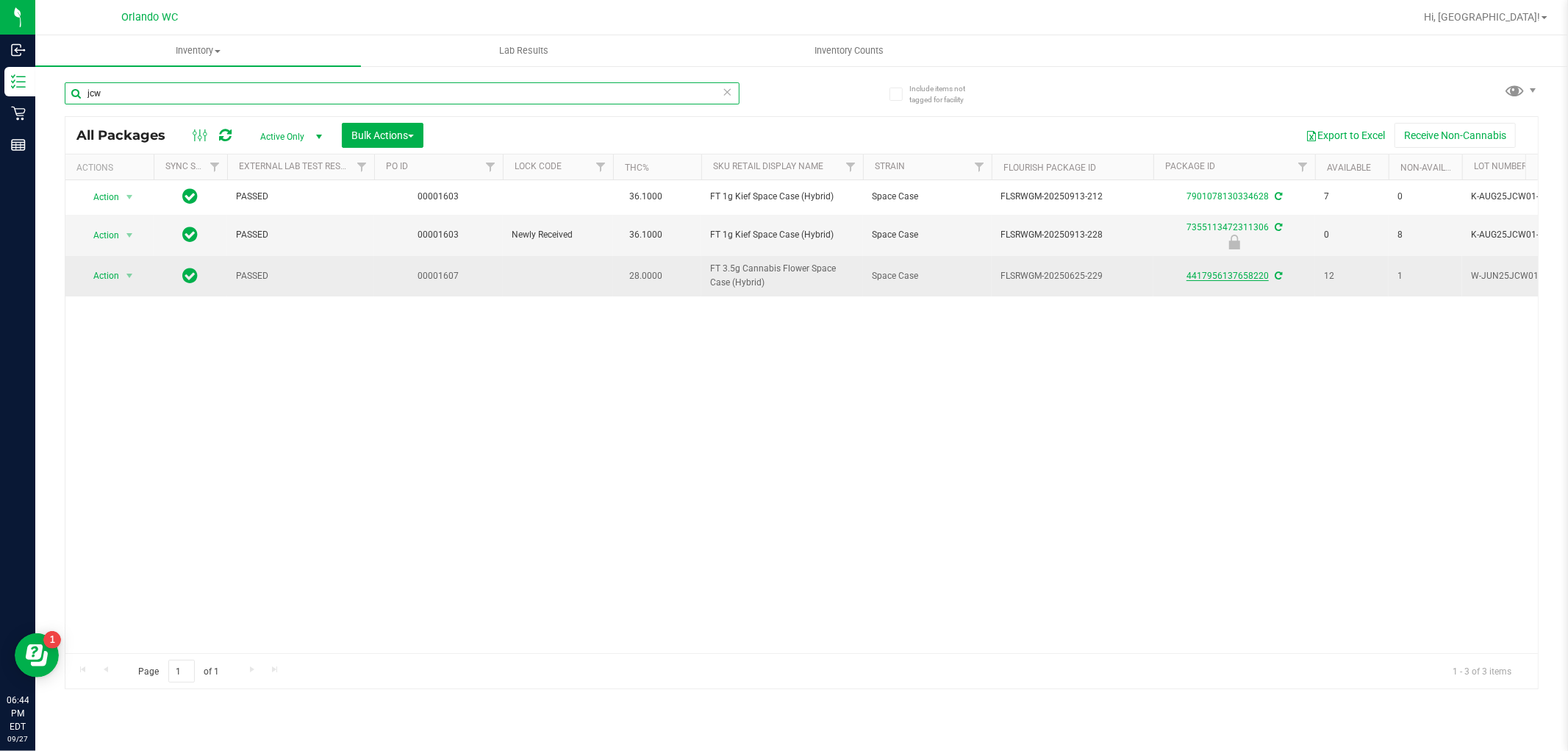
type input "jcw"
click at [1235, 273] on link "4417956137658220" at bounding box center [1227, 276] width 82 height 11
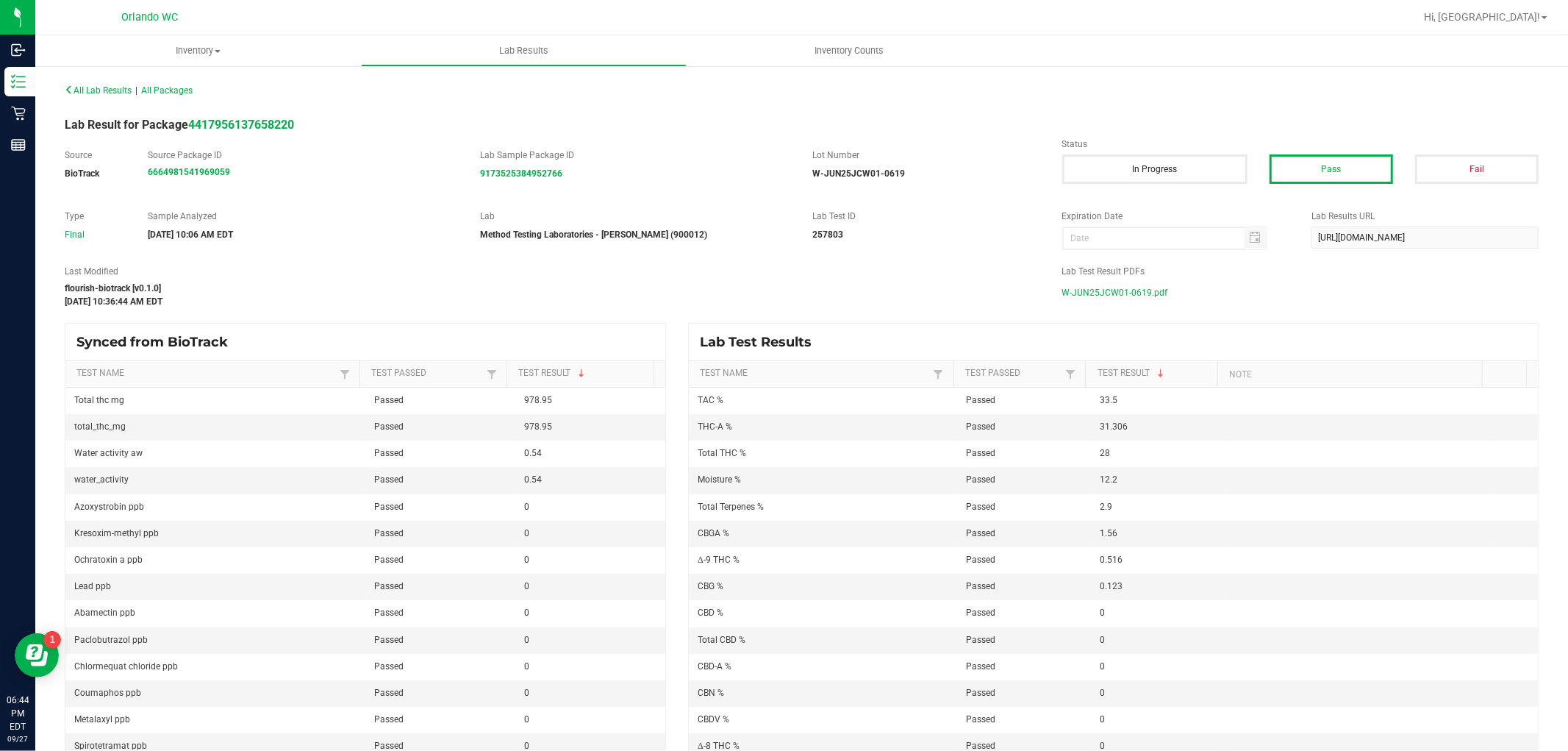
click at [1091, 292] on span "W-JUN25JCW01-0619.pdf" at bounding box center [1114, 292] width 106 height 22
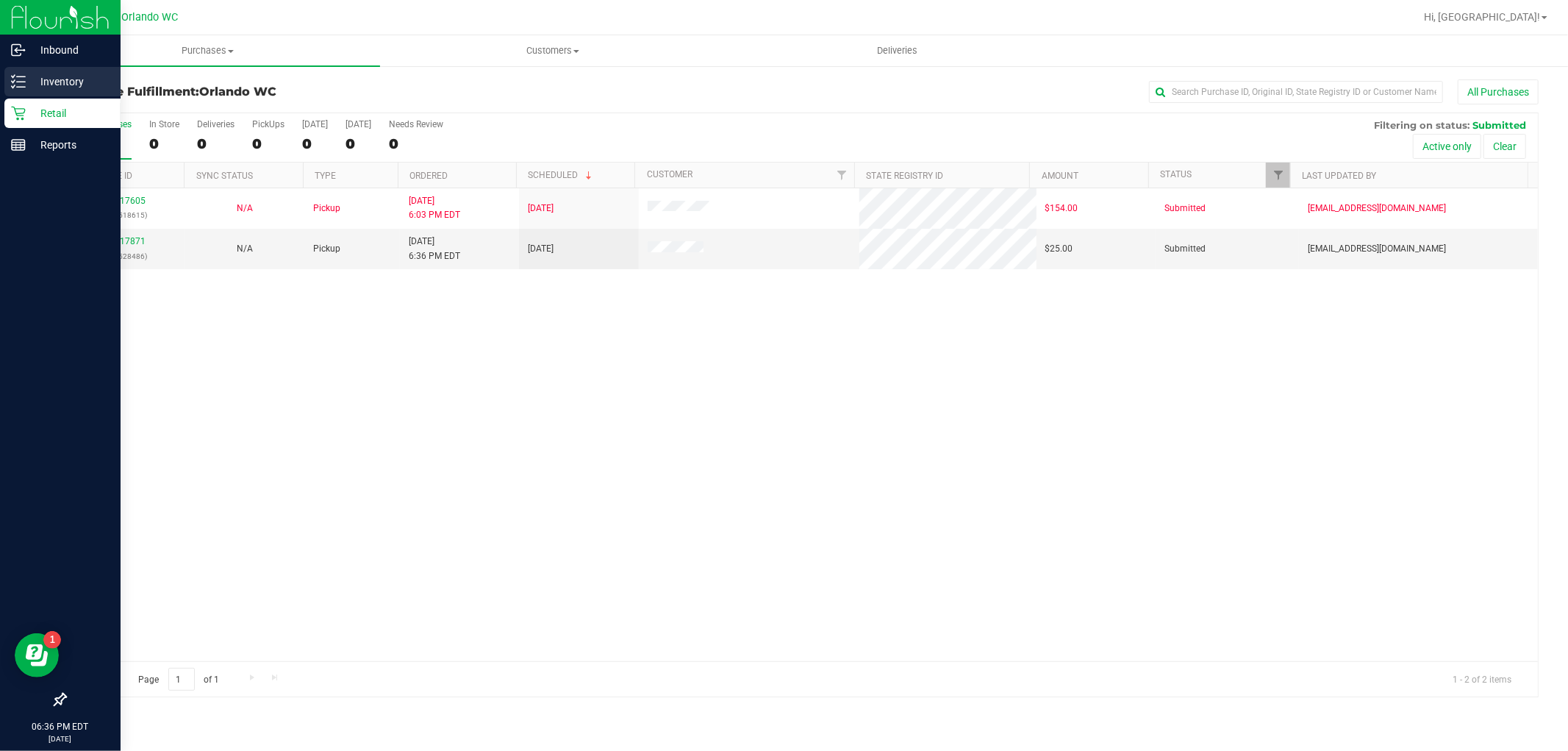
click at [26, 84] on p "Inventory" at bounding box center [69, 81] width 88 height 17
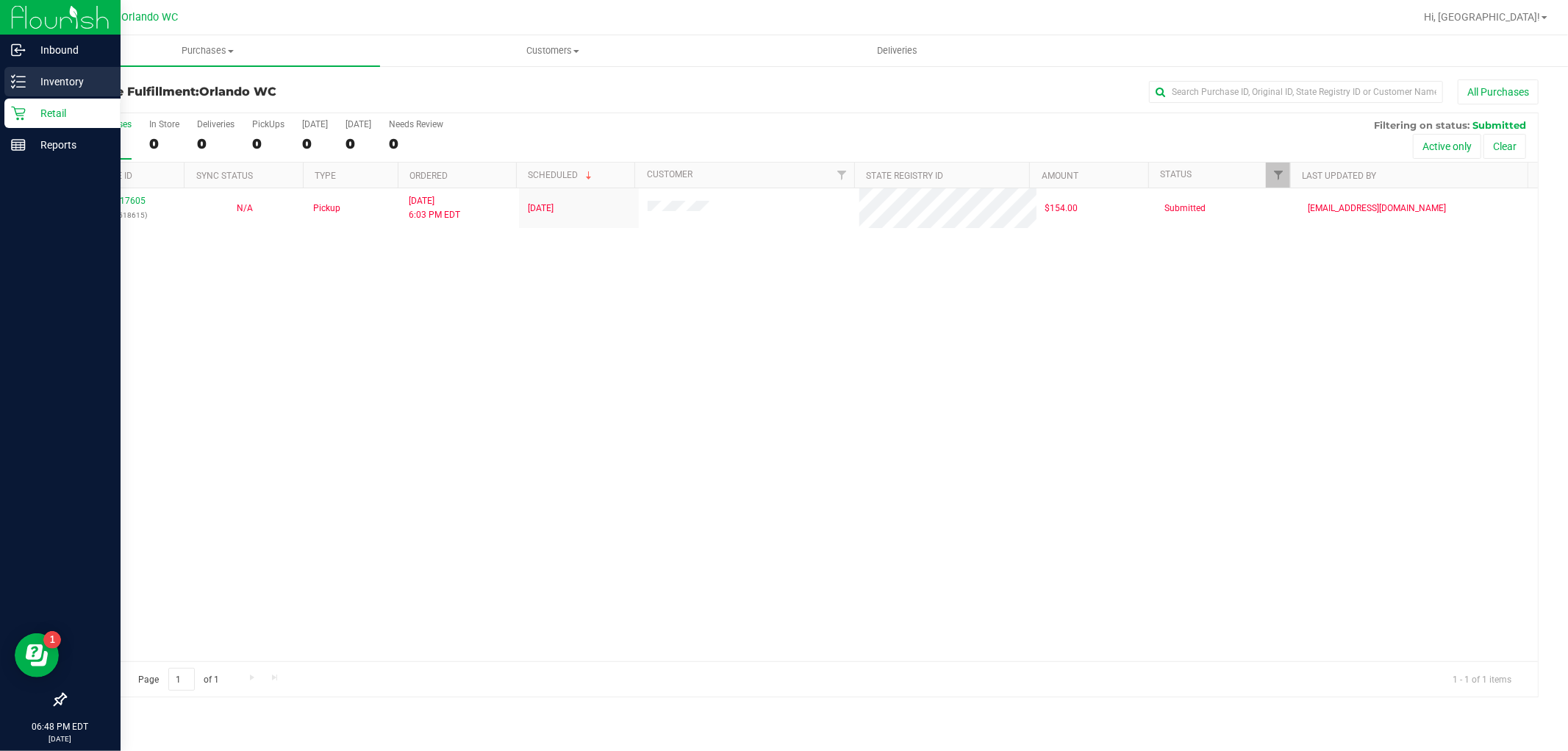
click at [23, 78] on icon at bounding box center [18, 82] width 15 height 15
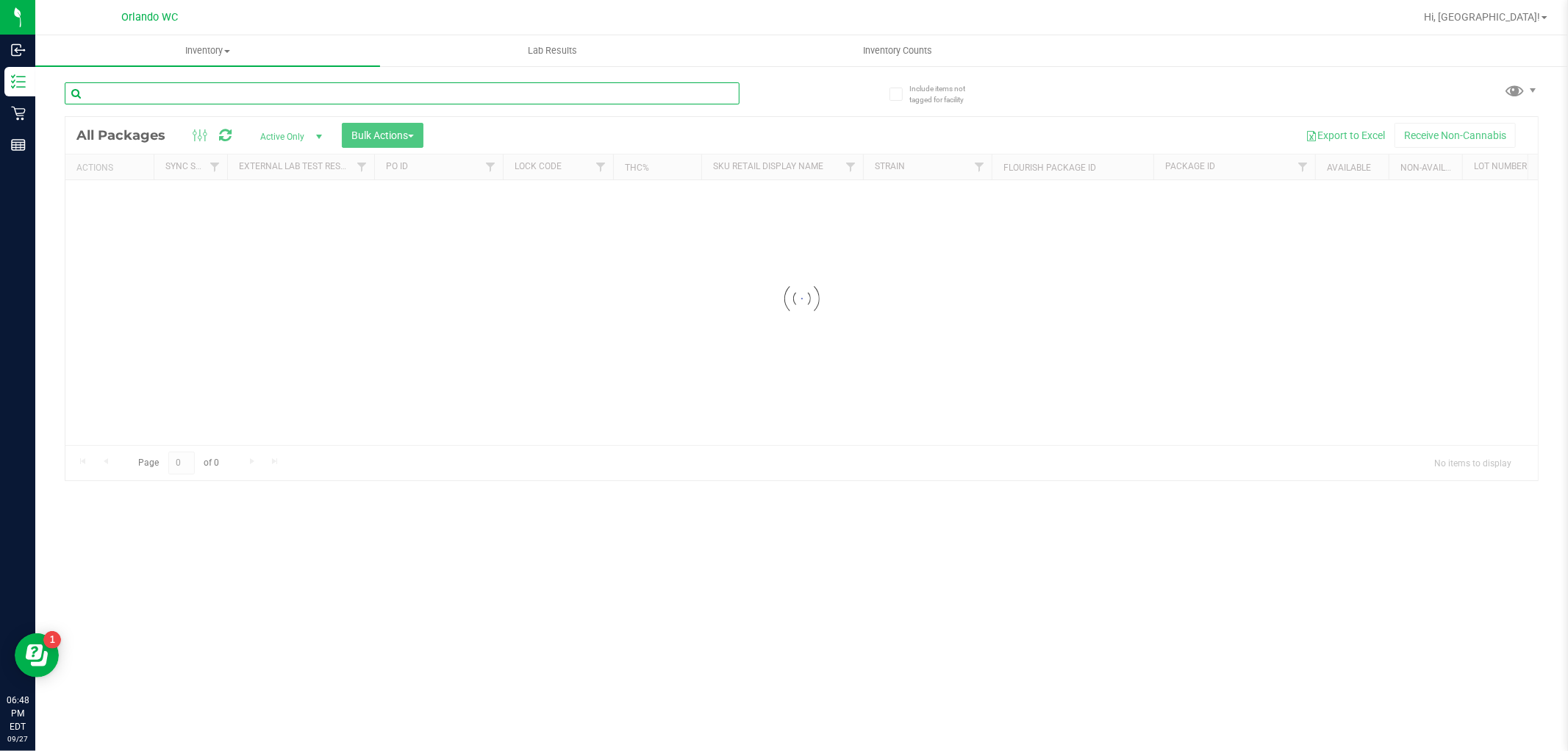
click at [428, 91] on div "Inventory All packages All inventory Waste log Create inventory Lab Results Inv…" at bounding box center [802, 393] width 1533 height 716
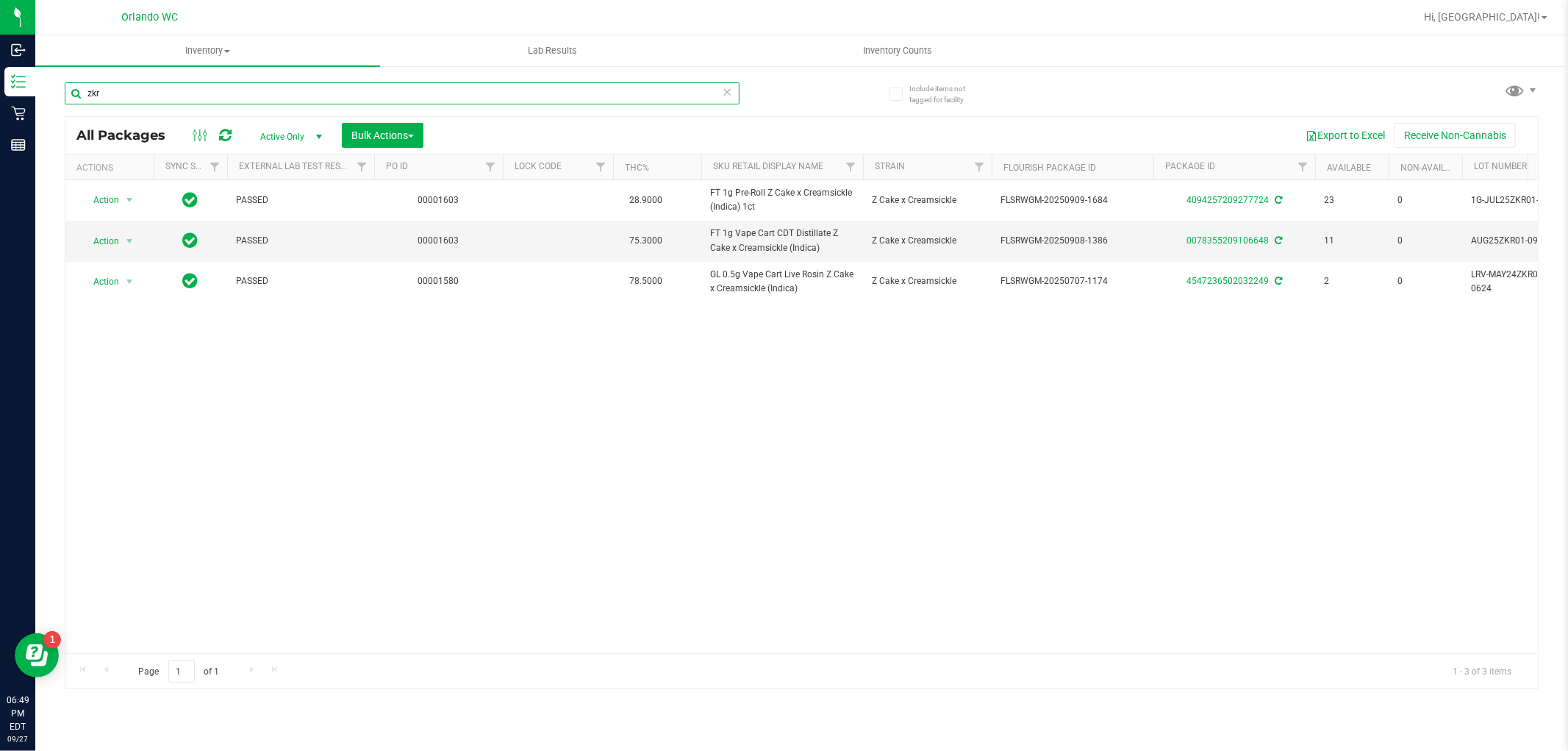
click at [313, 97] on input "zkr" at bounding box center [402, 93] width 675 height 22
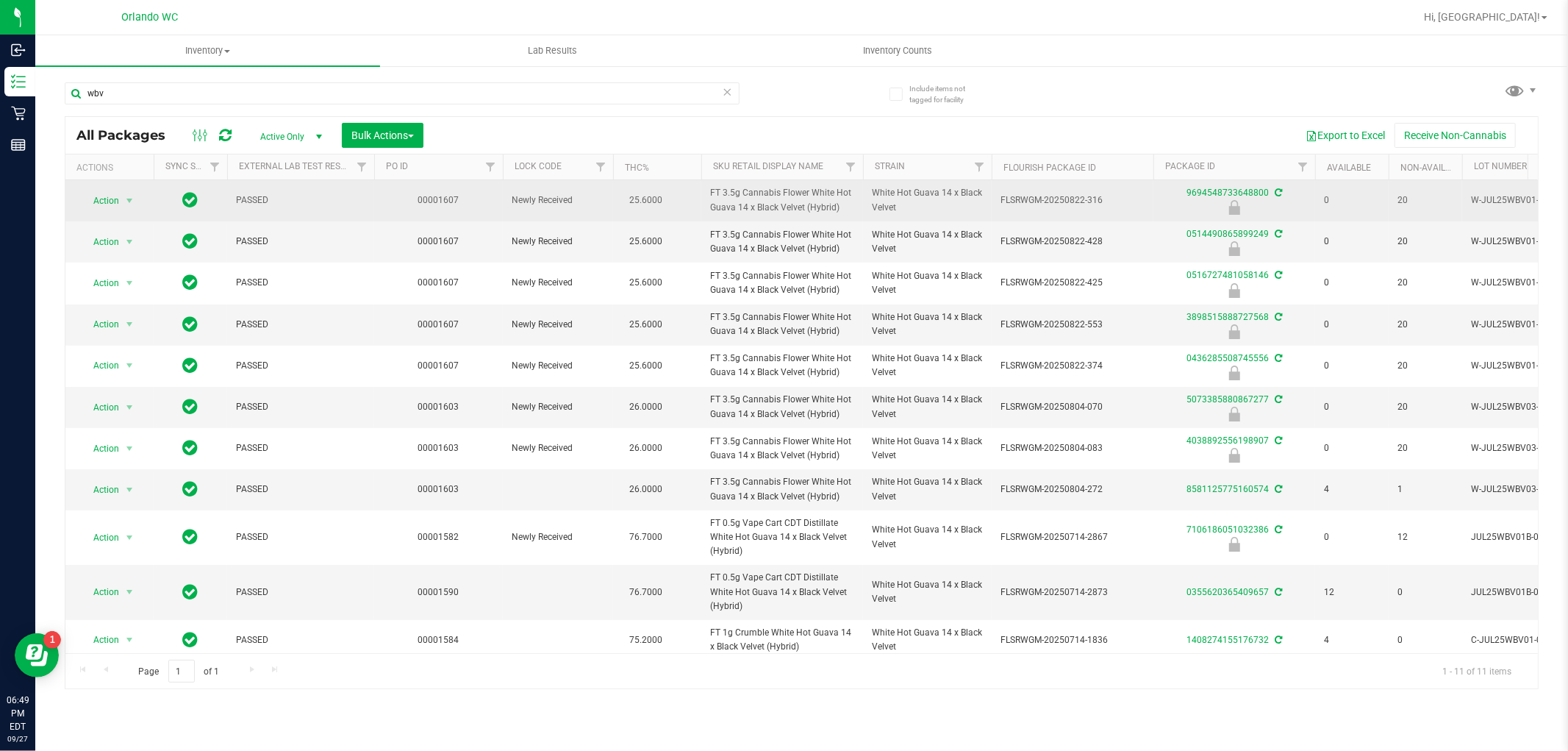
click at [791, 206] on span "FT 3.5g Cannabis Flower White Hot Guava 14 x Black Velvet (Hybrid)" at bounding box center [782, 200] width 144 height 28
copy tr "FT 3.5g Cannabis Flower White Hot Guava 14 x Black Velvet (Hybrid)"
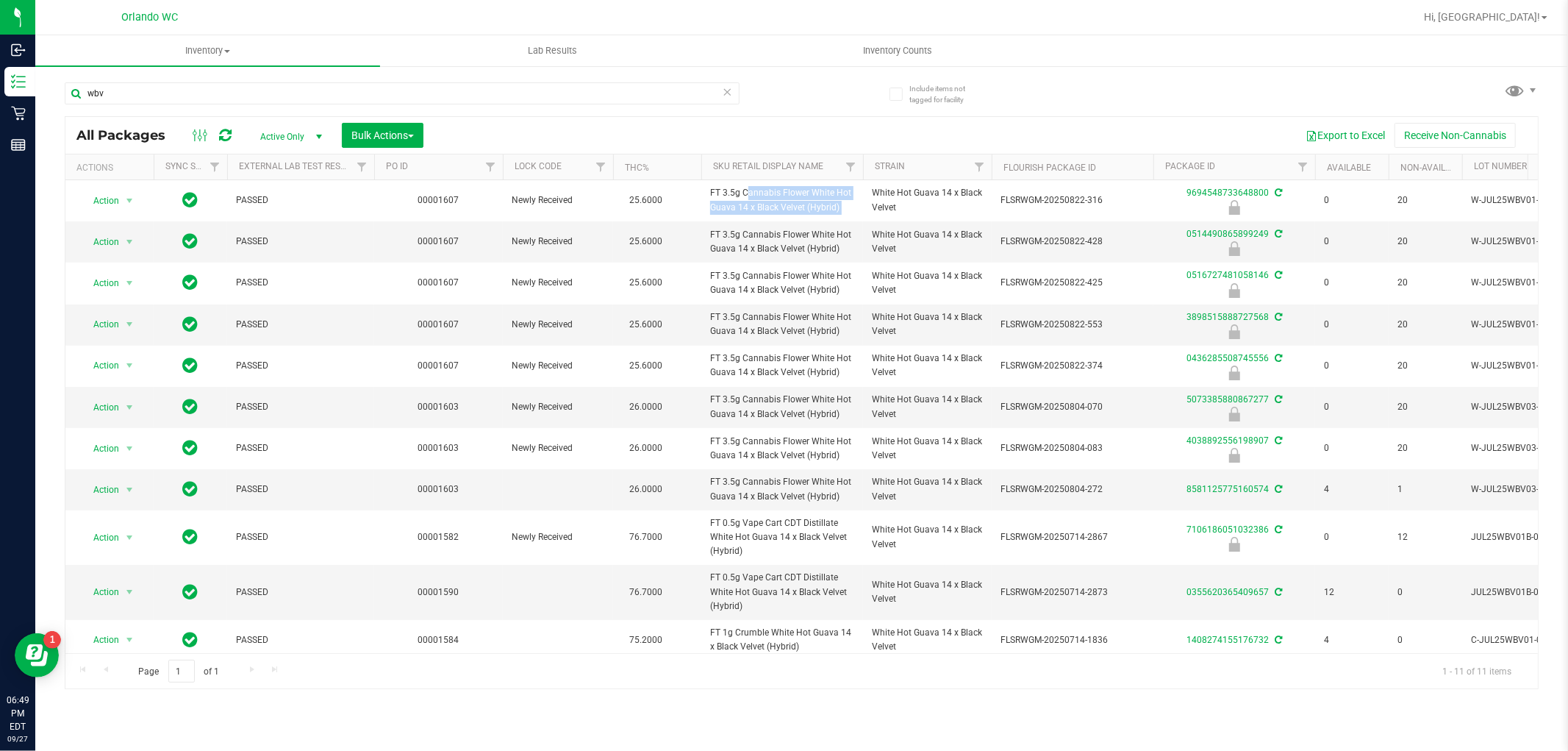
click at [682, 697] on div "Inventory All packages All inventory Waste log Create inventory Lab Results Inv…" at bounding box center [802, 393] width 1533 height 716
click at [157, 99] on input "wbv" at bounding box center [402, 93] width 675 height 22
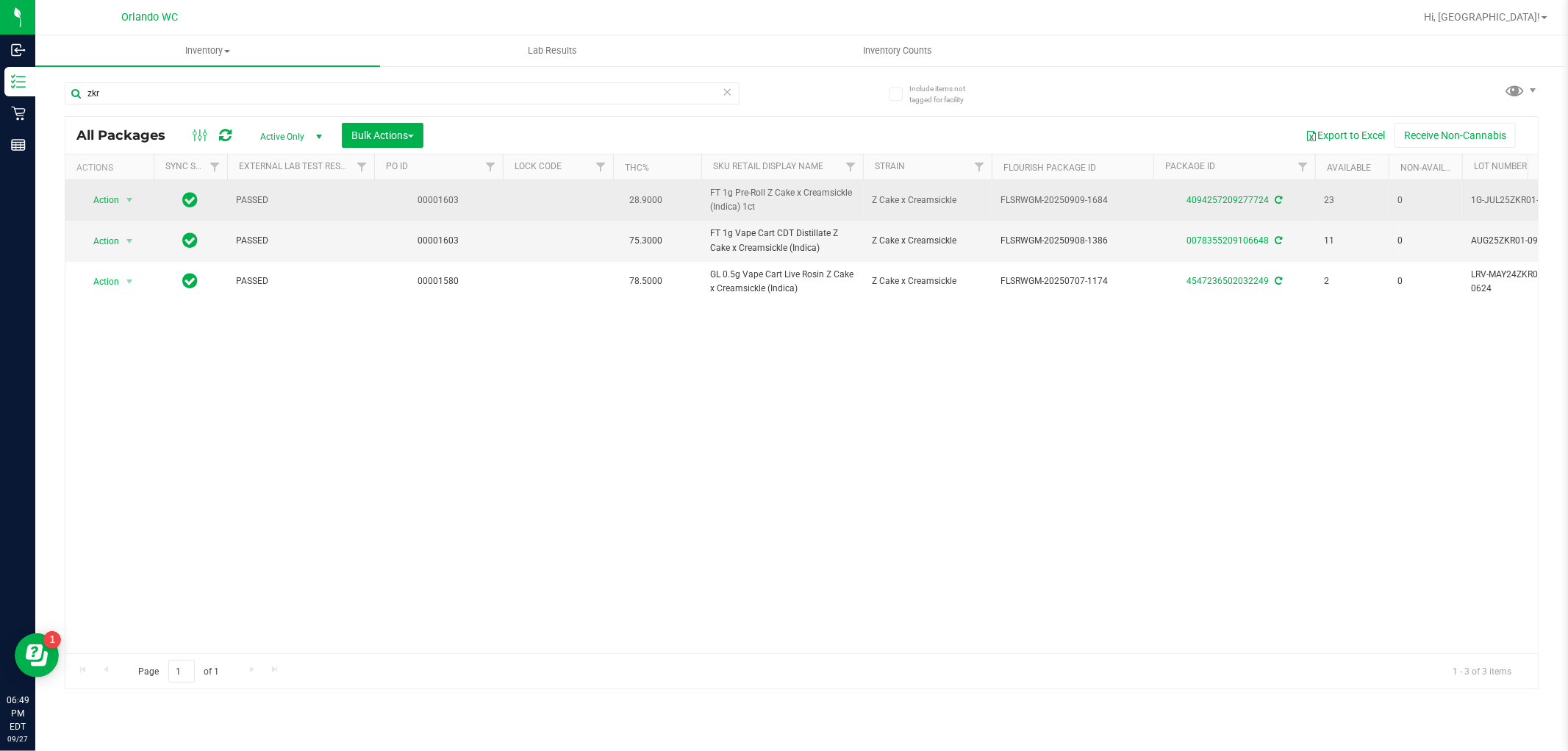
drag, startPoint x: 769, startPoint y: 196, endPoint x: 741, endPoint y: 211, distance: 31.8
click at [741, 211] on span "FT 1g Pre-Roll Z Cake x Creamsickle (Indica) 1ct" at bounding box center [782, 200] width 144 height 28
copy span "Z Cake x Creamsickle (Indica)"
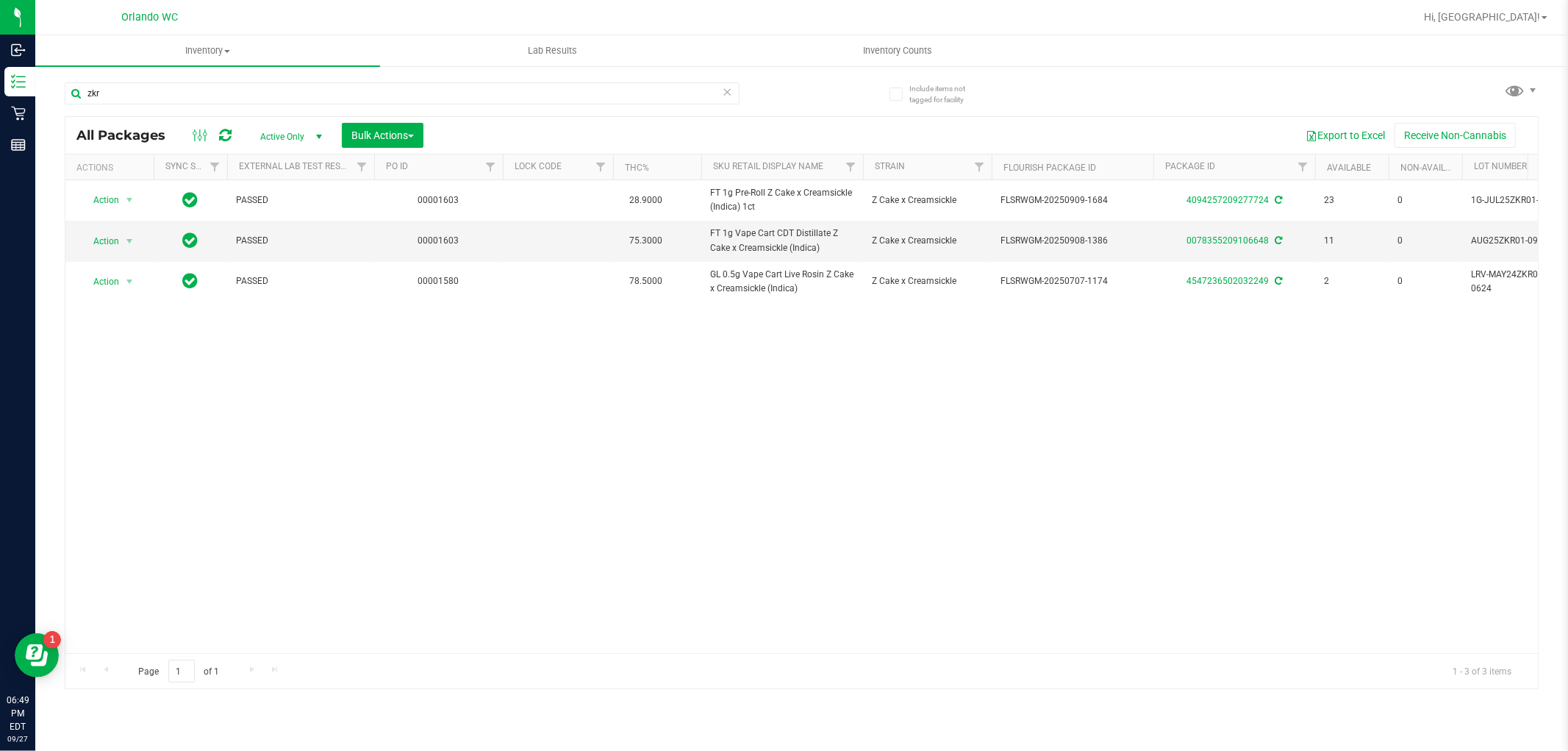
click at [496, 368] on div "Action Action Create package Edit attributes Global inventory Locate package Lo…" at bounding box center [801, 417] width 1473 height 473
click at [389, 88] on input "zkr" at bounding box center [402, 93] width 675 height 22
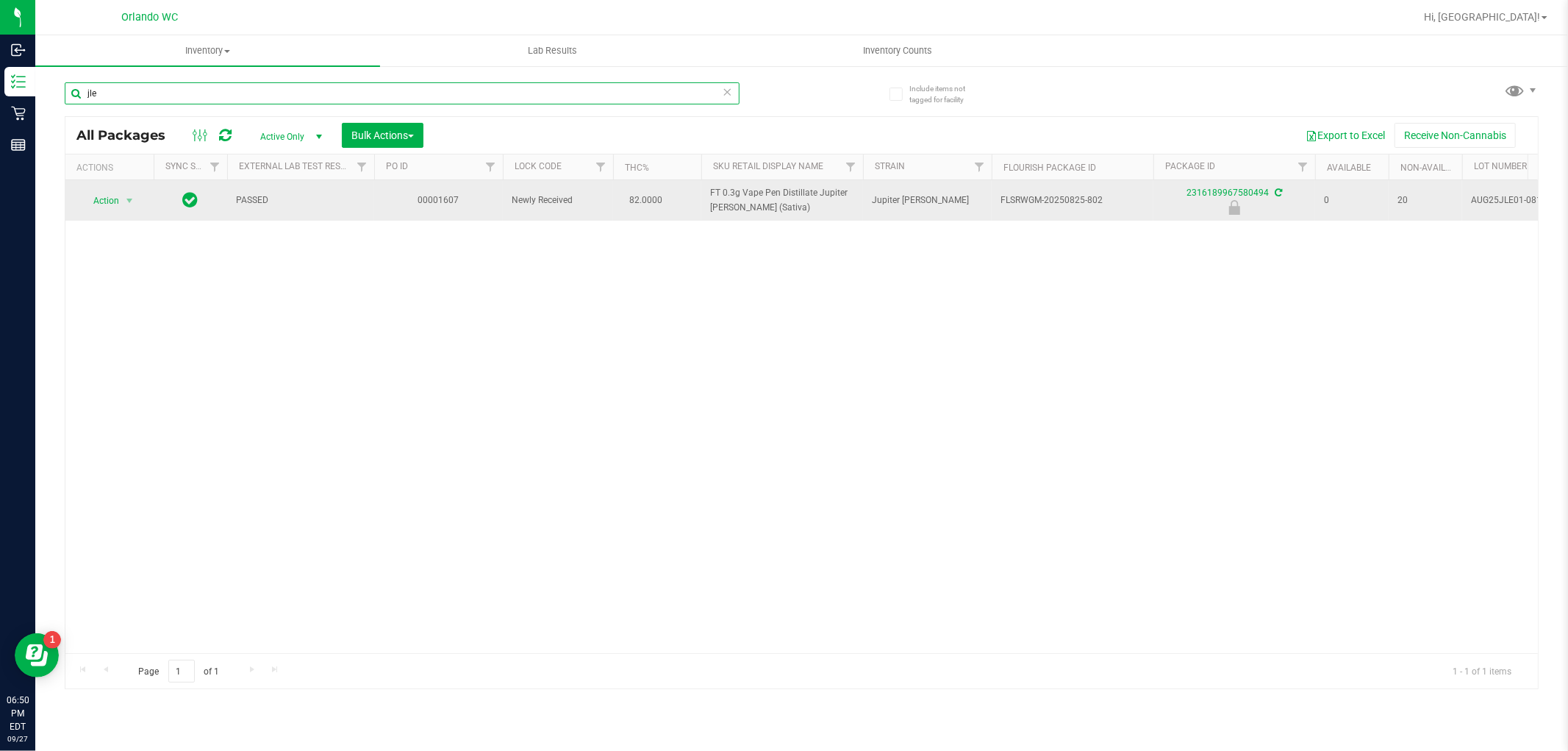
type input "jle"
click at [757, 189] on span "FT 0.3g Vape Pen Distillate Jupiter Leo (Sativa)" at bounding box center [782, 200] width 144 height 28
copy tr "FT 0.3g Vape Pen Distillate Jupiter Leo (Sativa)"
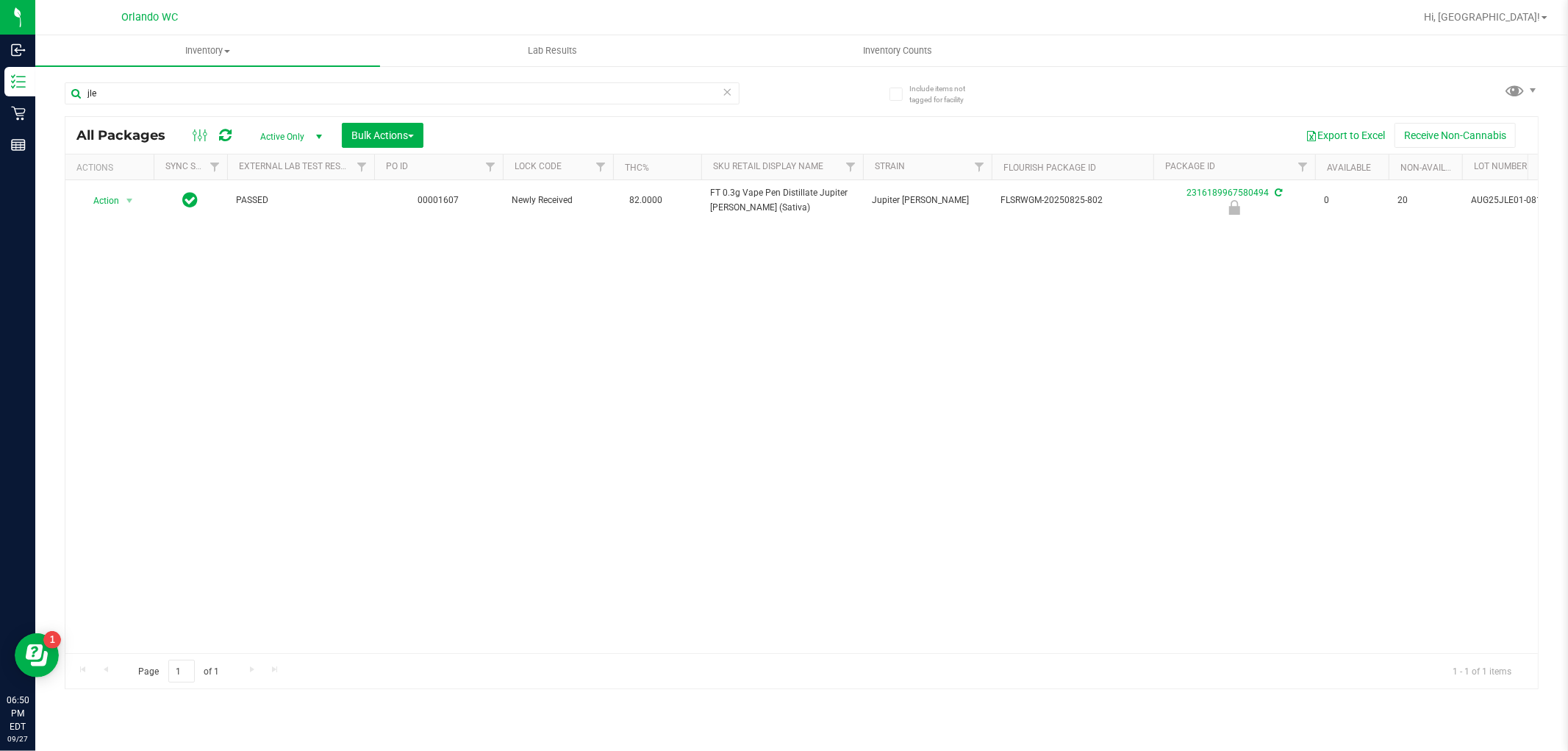
drag, startPoint x: 555, startPoint y: 416, endPoint x: 575, endPoint y: 416, distance: 20.0
click at [555, 416] on div "Action Action Edit attributes Global inventory Locate package Package audit log…" at bounding box center [801, 417] width 1473 height 473
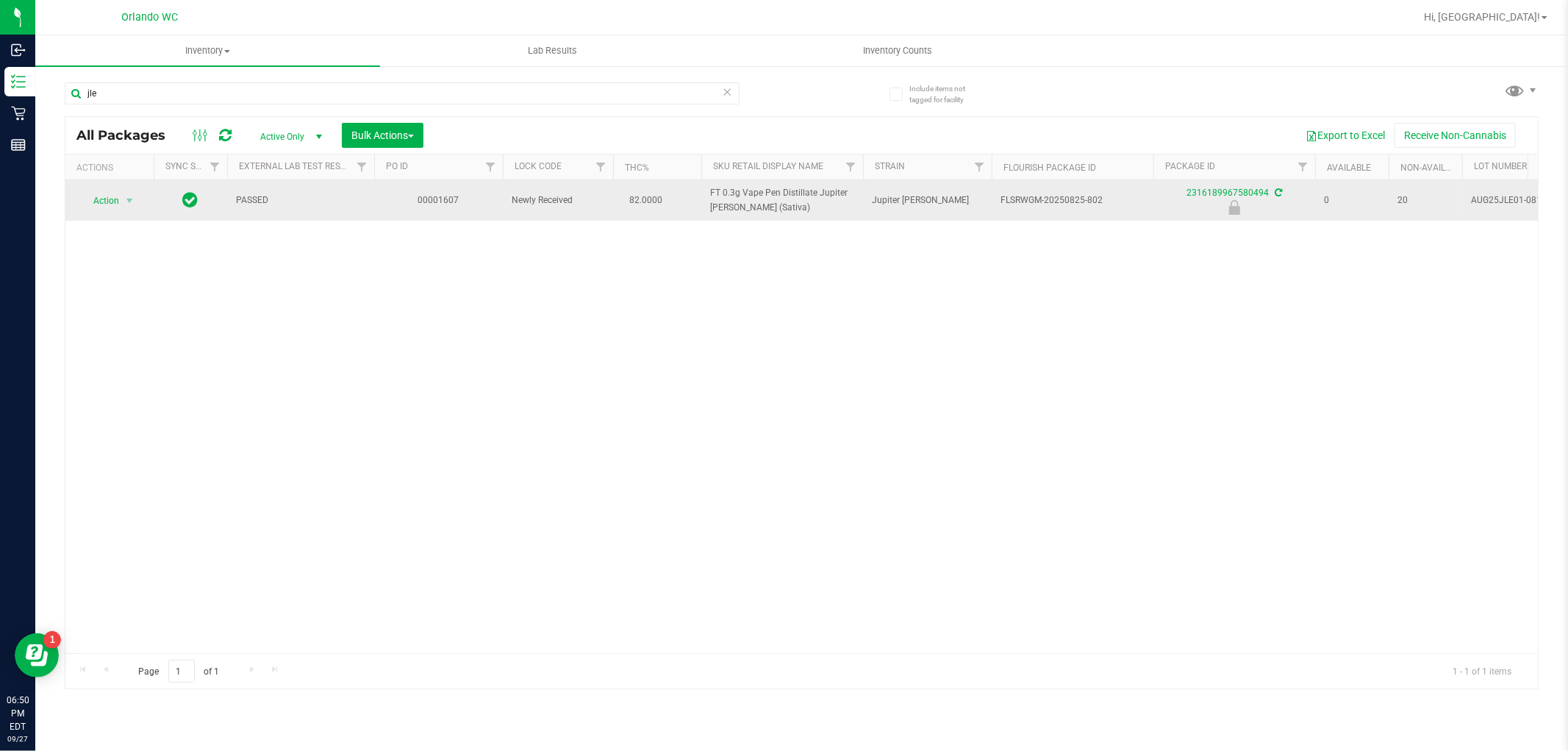
click at [1044, 195] on span "FLSRWGM-20250825-802" at bounding box center [1072, 200] width 144 height 14
copy tr "FLSRWGM-20250825-802"
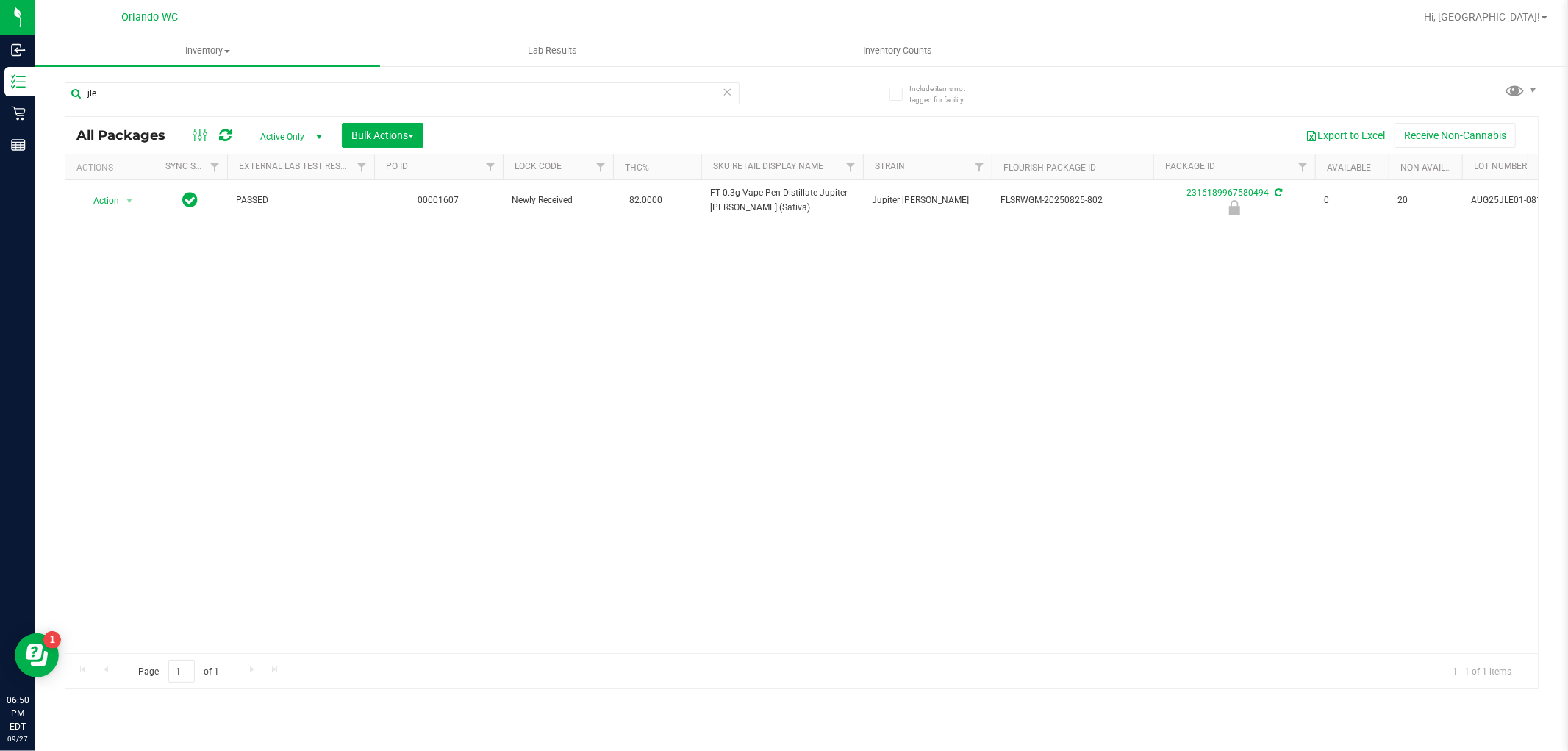
click at [430, 425] on div "Action Action Edit attributes Global inventory Locate package Package audit log…" at bounding box center [801, 417] width 1473 height 473
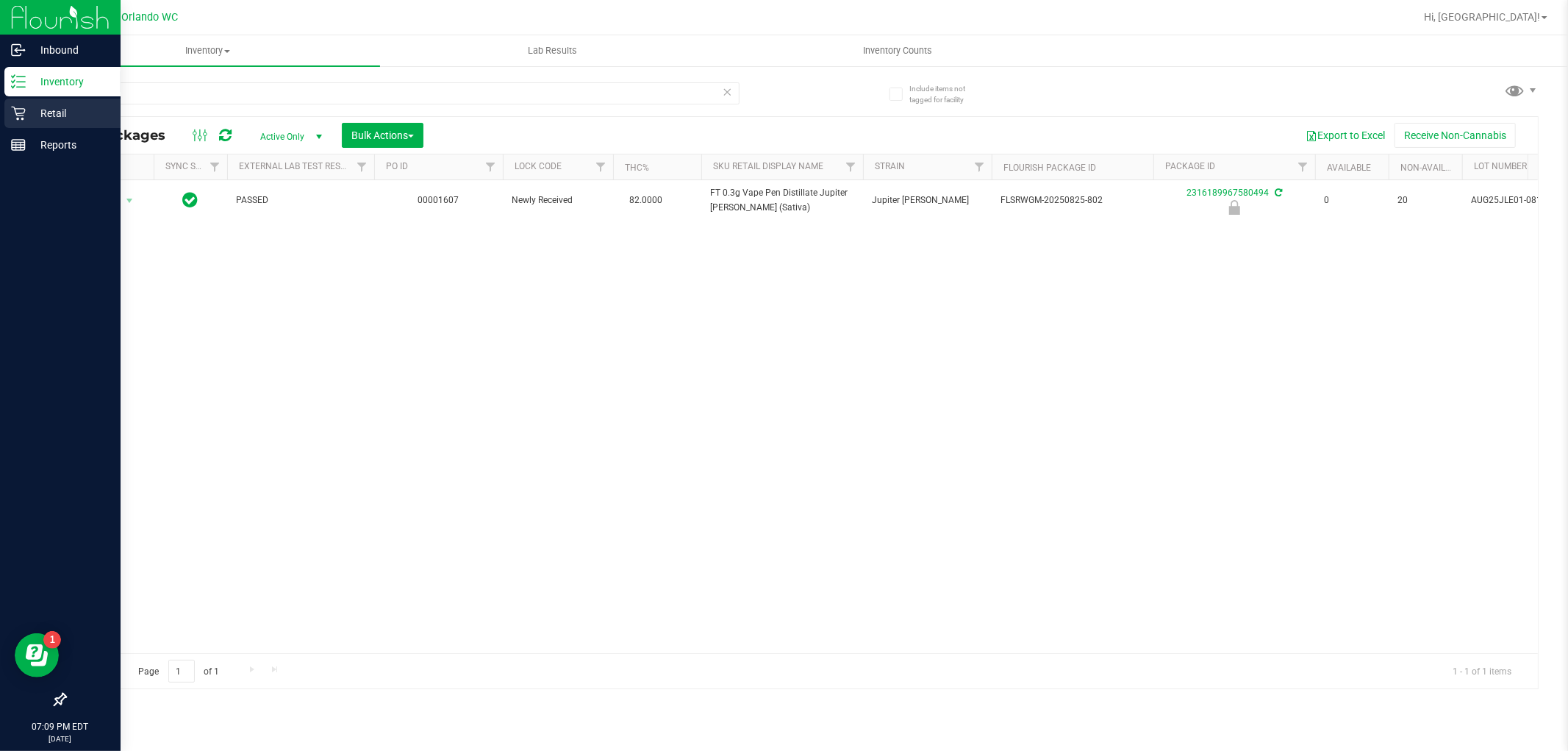
click at [19, 118] on icon at bounding box center [18, 114] width 15 height 15
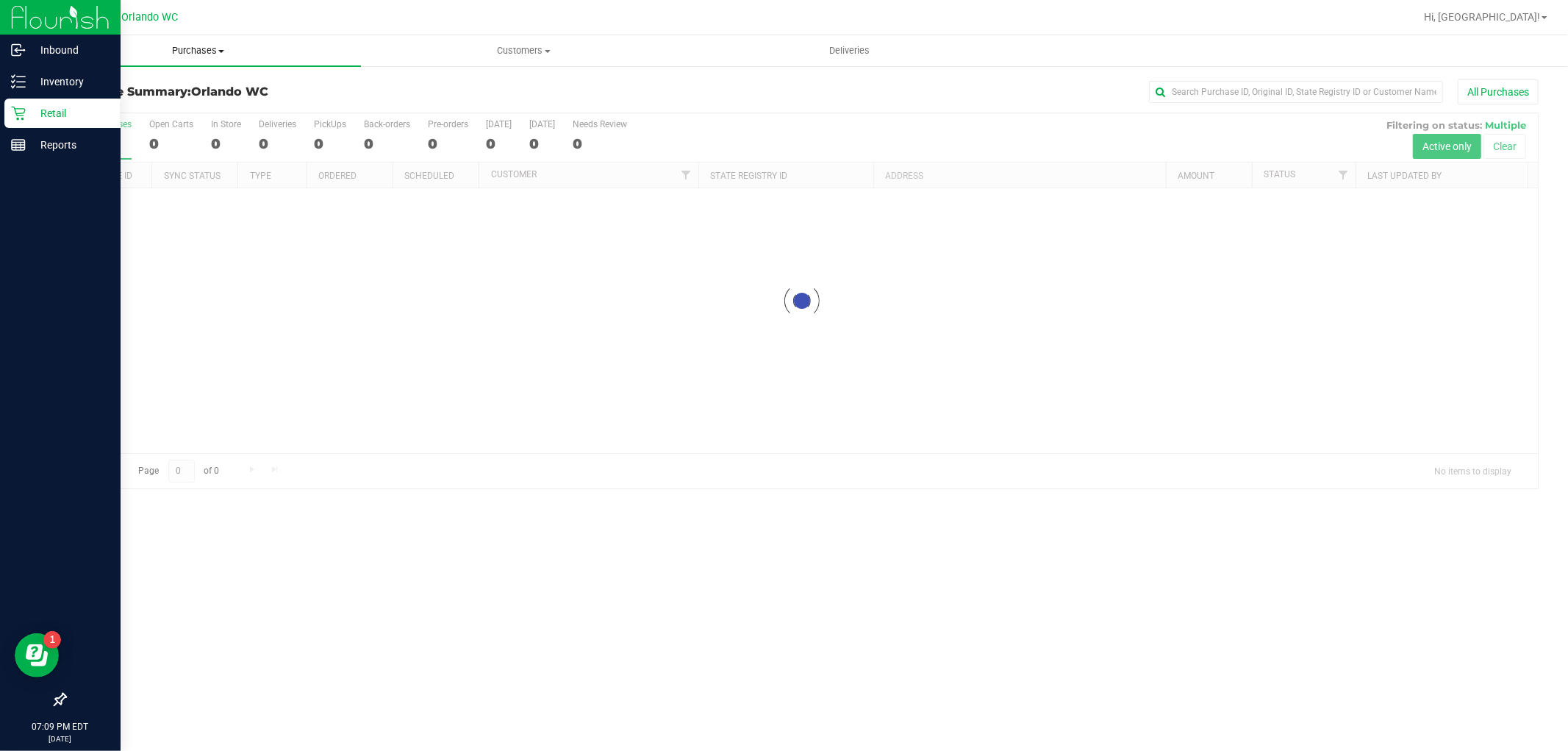
click at [187, 52] on span "Purchases" at bounding box center [198, 51] width 326 height 13
click at [81, 106] on span "Fulfillment" at bounding box center [81, 105] width 91 height 12
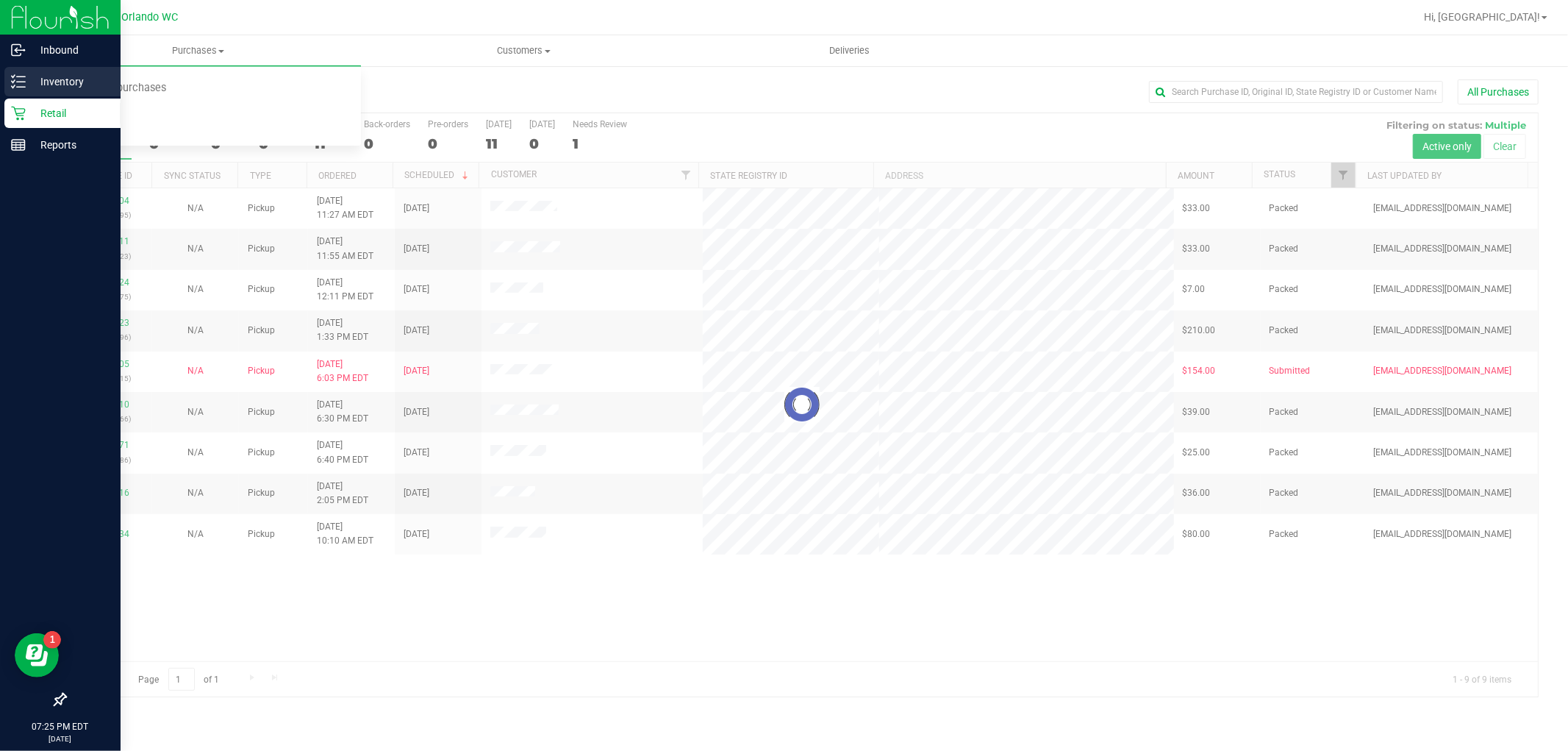
click at [23, 82] on line at bounding box center [21, 82] width 8 height 0
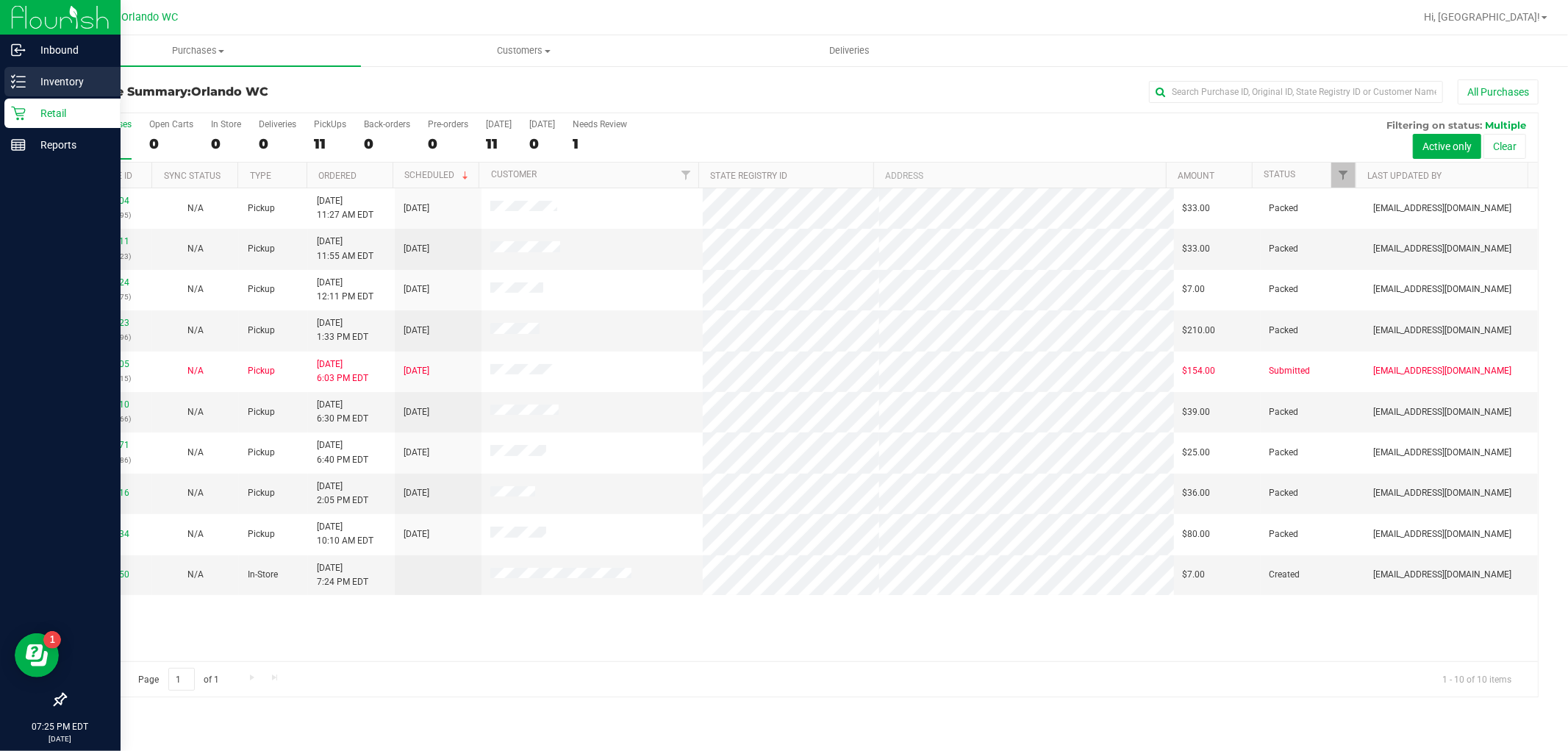
click at [26, 81] on p "Inventory" at bounding box center [69, 81] width 88 height 17
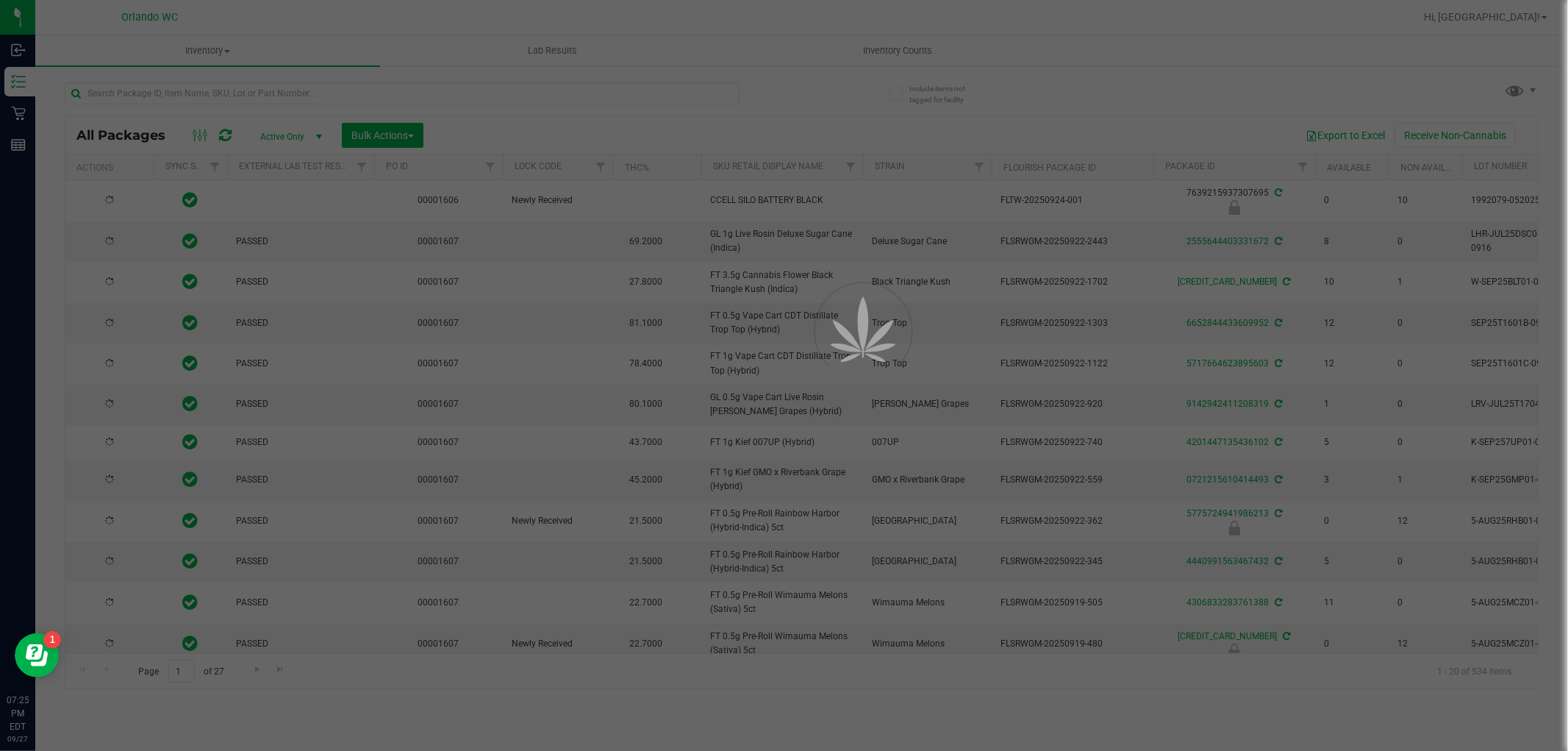
click at [364, 86] on div at bounding box center [784, 376] width 1568 height 751
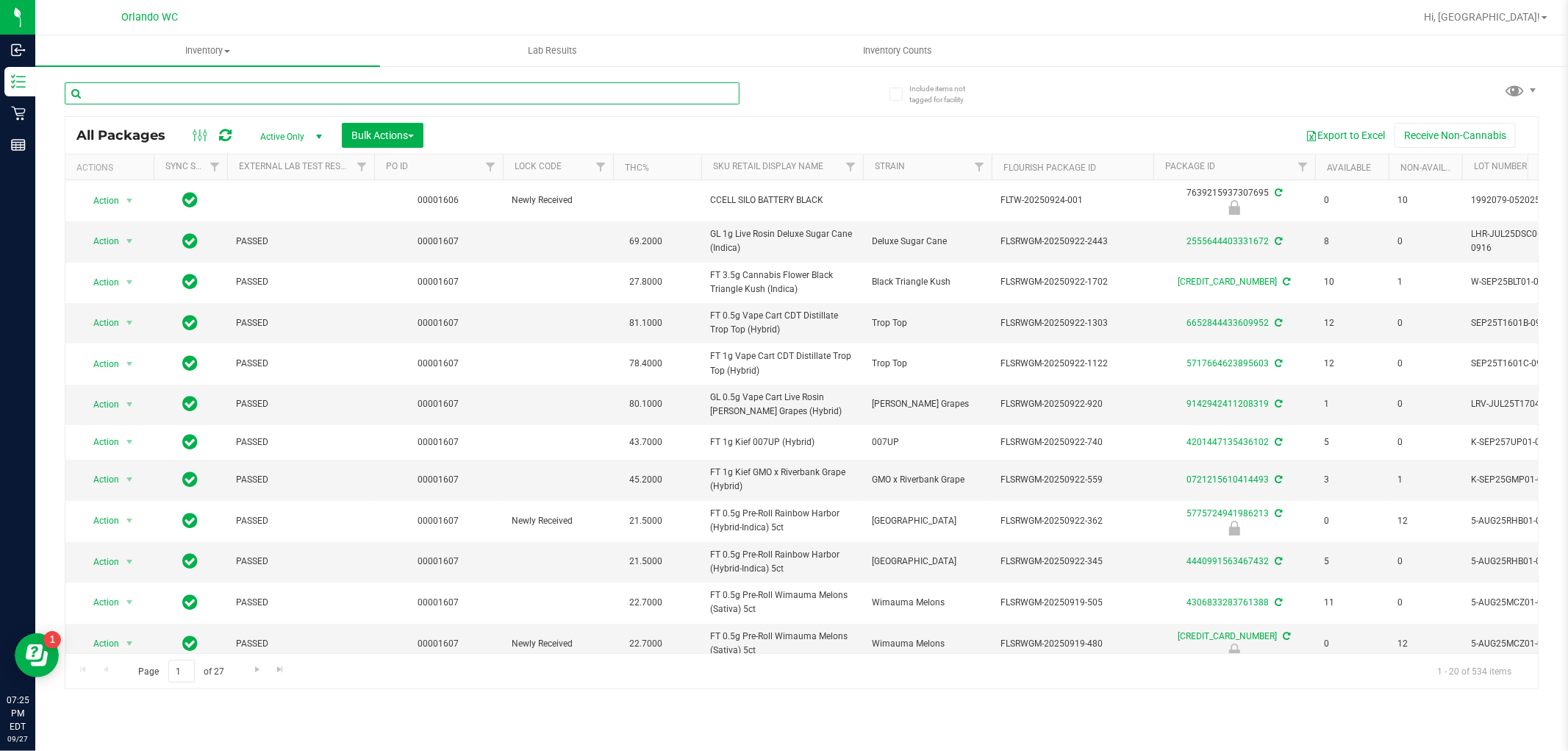
click at [364, 93] on input "text" at bounding box center [402, 93] width 675 height 22
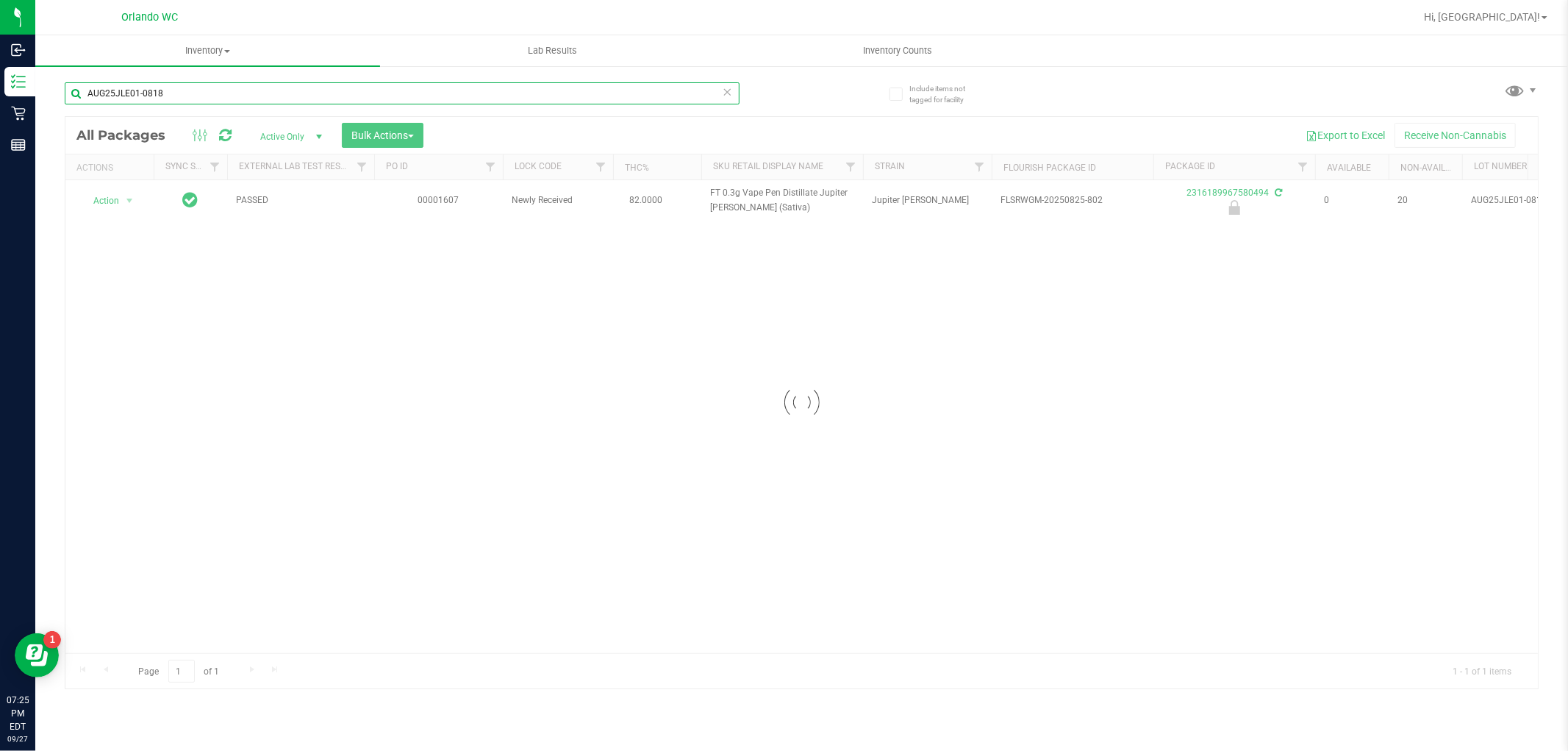
type input "AUG25JLE01-0818"
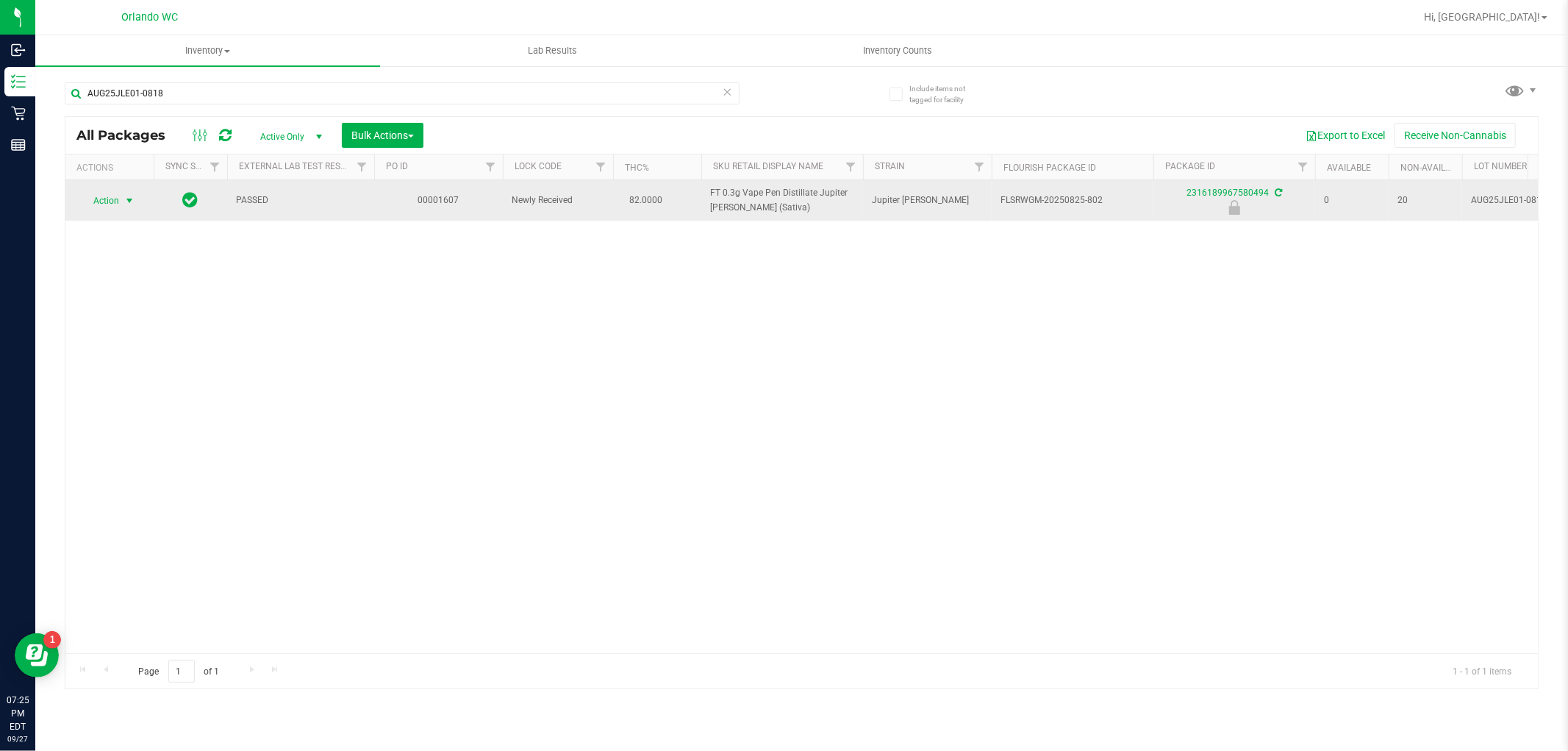
click at [116, 203] on span "Action" at bounding box center [100, 200] width 40 height 21
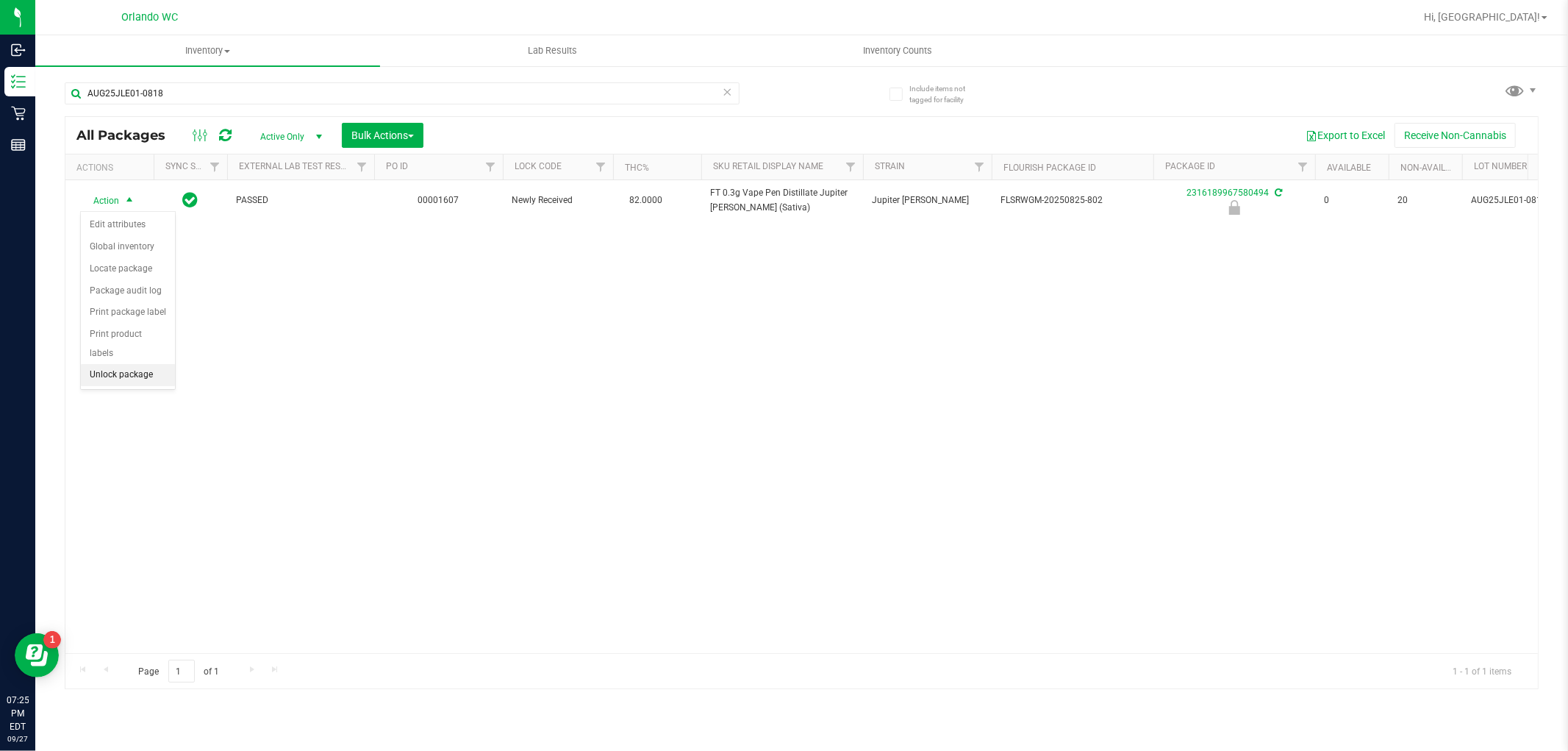
click at [141, 378] on li "Unlock package" at bounding box center [128, 375] width 94 height 22
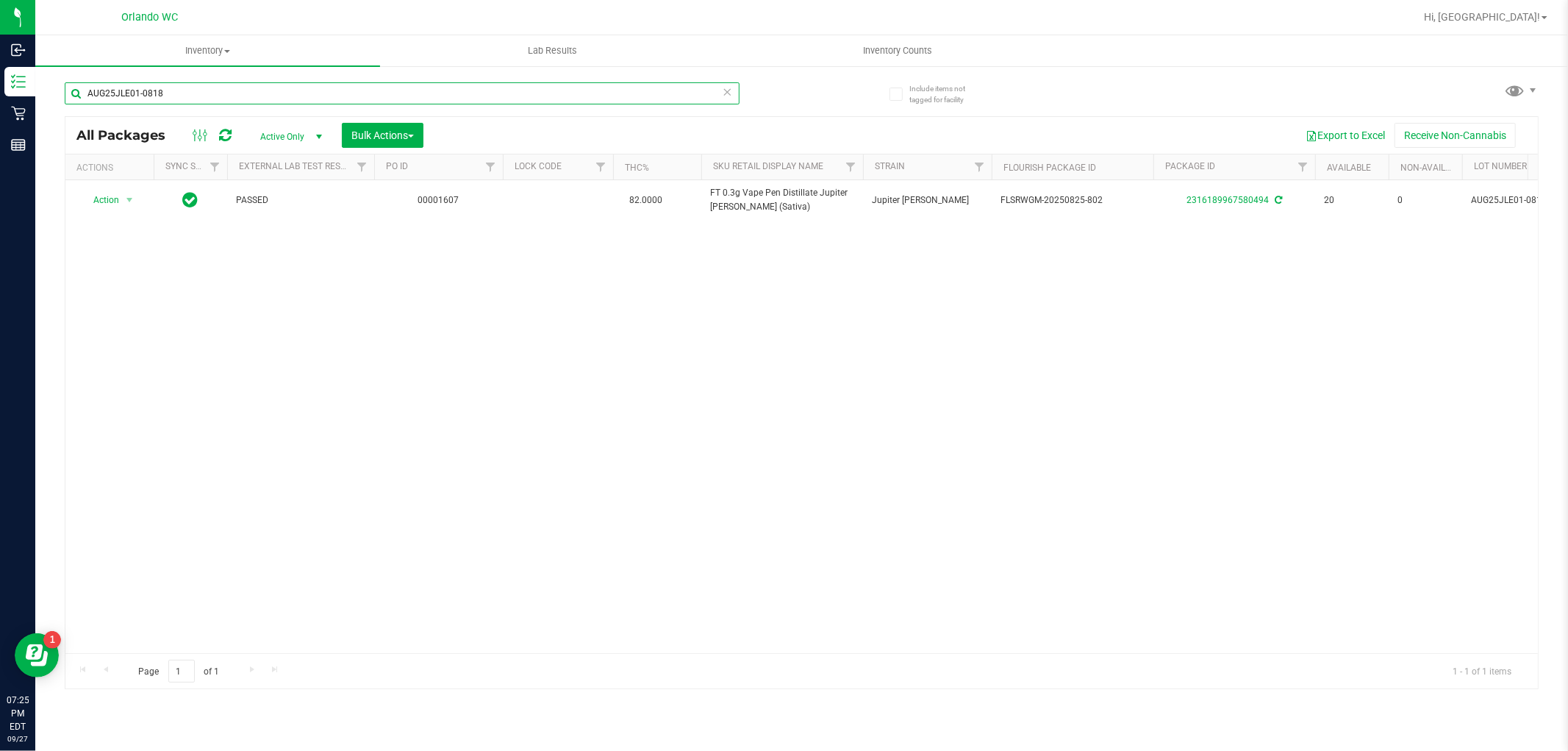
click at [425, 96] on input "AUG25JLE01-0818" at bounding box center [402, 93] width 675 height 22
paste input "FT 0.3g Vape Pen Distillate Taurus Moon (THC)"
type input "FT 0.3g Vape Pen Distillate Taurus Moon (THC)"
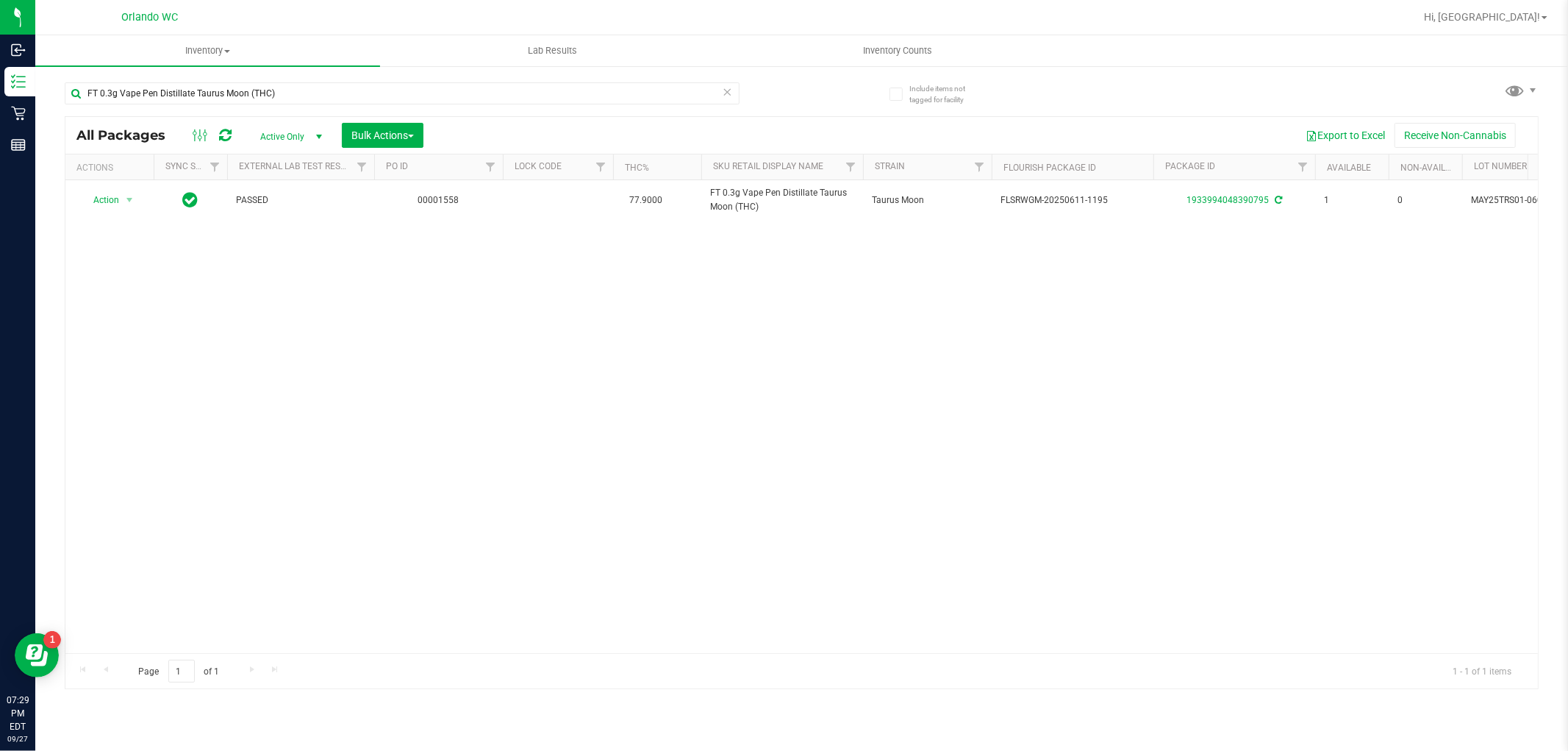
click at [731, 92] on icon at bounding box center [728, 91] width 11 height 17
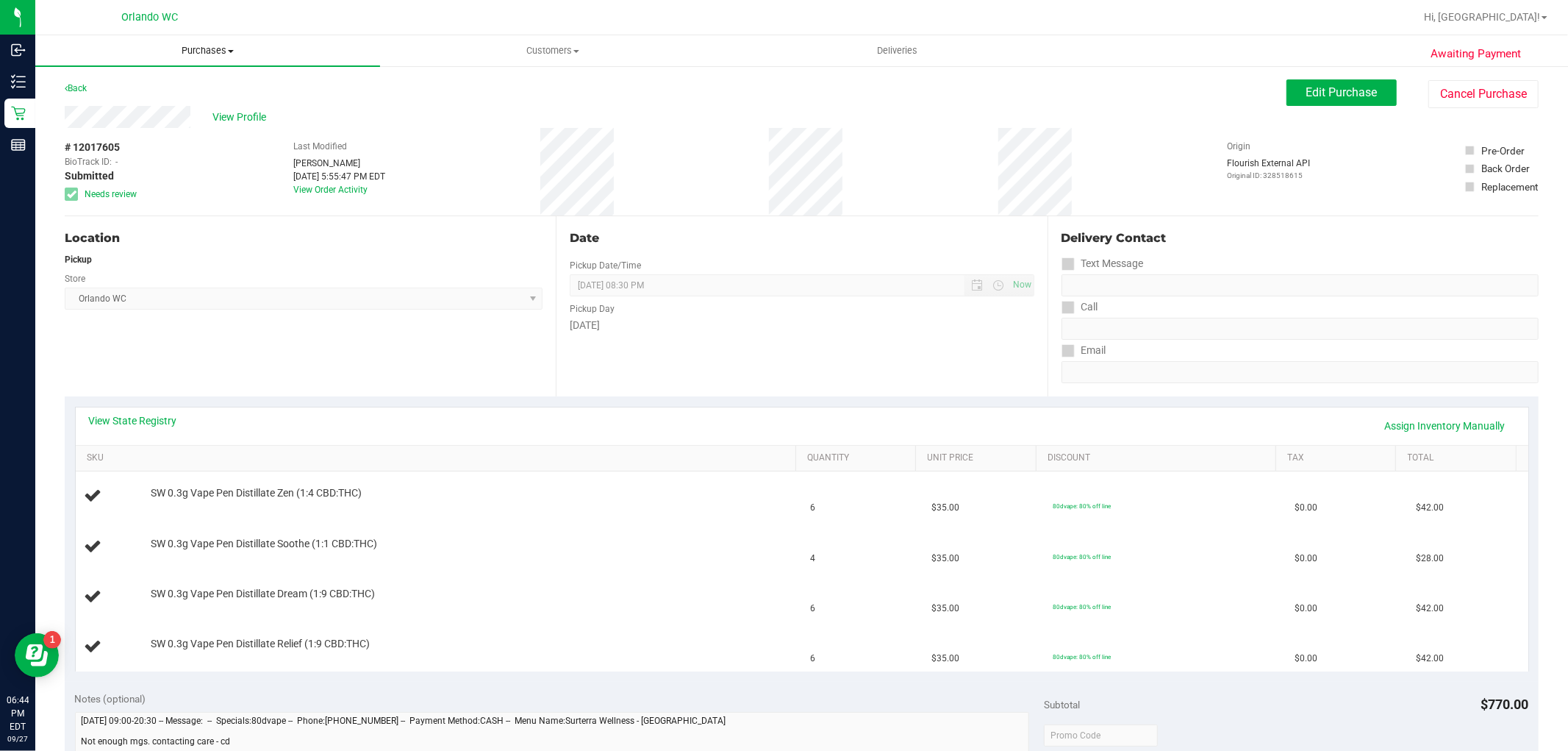
click at [193, 54] on span "Purchases" at bounding box center [207, 51] width 345 height 13
